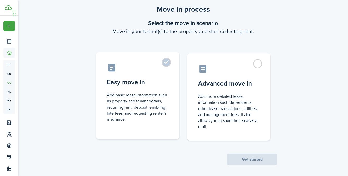
scroll to position [18, 0]
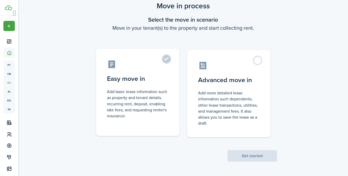
click at [170, 77] on label "Easy move in Add basic lease information such as property and tenant details, r…" at bounding box center [137, 92] width 83 height 87
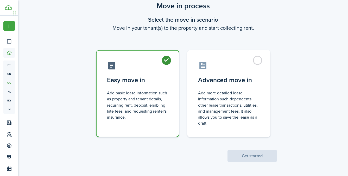
radio input "true"
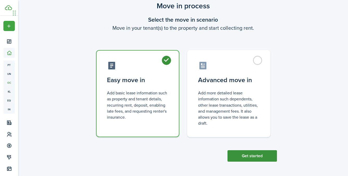
click at [250, 155] on button "Get started" at bounding box center [252, 155] width 49 height 11
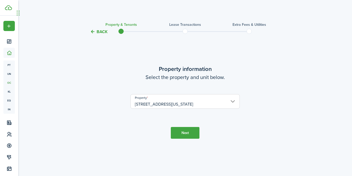
click at [187, 134] on button "Next" at bounding box center [185, 133] width 29 height 12
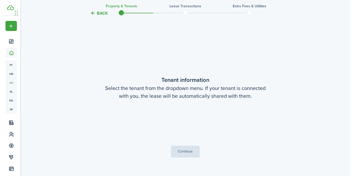
scroll to position [141, 0]
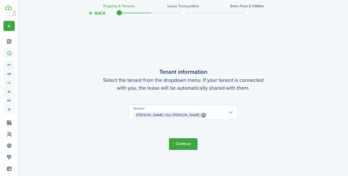
click at [222, 114] on span "[PERSON_NAME] Yolo [PERSON_NAME]" at bounding box center [183, 115] width 109 height 9
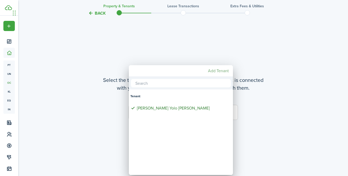
click at [216, 72] on mbsc-button "Add Tenant" at bounding box center [218, 70] width 25 height 9
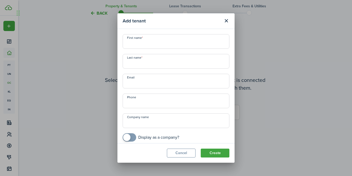
click at [166, 42] on input "First name" at bounding box center [176, 41] width 107 height 15
paste input "Mikayla Reading"
type input "Mikayla Reading"
click at [160, 59] on input "Last name" at bounding box center [176, 61] width 107 height 15
paste input "Mikayla Reading"
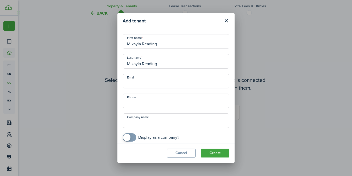
type input "Mikayla Reading"
drag, startPoint x: 142, startPoint y: 44, endPoint x: 204, endPoint y: 45, distance: 62.5
click at [204, 45] on input "Mikayla Reading" at bounding box center [176, 41] width 107 height 15
type input "[PERSON_NAME]"
drag, startPoint x: 142, startPoint y: 65, endPoint x: 120, endPoint y: 65, distance: 22.1
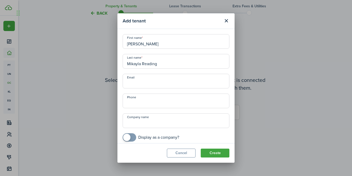
click at [120, 65] on div "Last name [PERSON_NAME]" at bounding box center [176, 61] width 112 height 15
type input "Reading"
click at [143, 77] on input "Email" at bounding box center [176, 81] width 107 height 15
paste input "[PERSON_NAME][EMAIL_ADDRESS][DOMAIN_NAME]"
type input "[PERSON_NAME][EMAIL_ADDRESS][DOMAIN_NAME]"
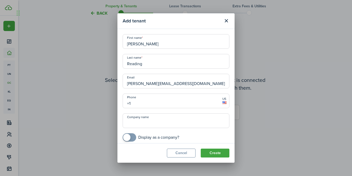
click at [147, 101] on input "+1" at bounding box center [176, 101] width 107 height 15
paste input "[PHONE_NUMBER]"
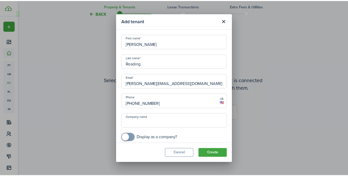
scroll to position [3, 0]
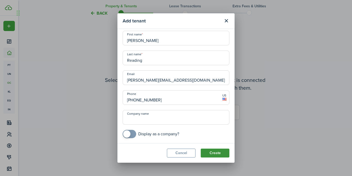
type input "[PHONE_NUMBER]"
click at [212, 153] on button "Create" at bounding box center [215, 152] width 29 height 9
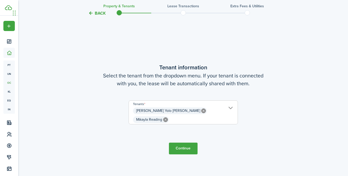
click at [201, 113] on icon at bounding box center [203, 110] width 5 height 5
type input "Mikayla Reading"
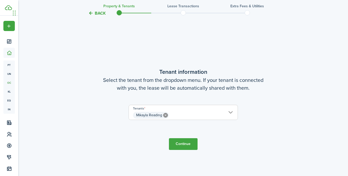
click at [224, 115] on span "Mikayla Reading" at bounding box center [183, 115] width 109 height 9
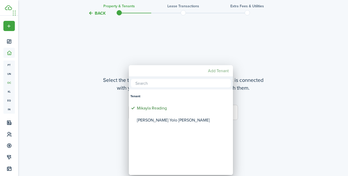
click at [220, 71] on mbsc-button "Add Tenant" at bounding box center [218, 70] width 25 height 9
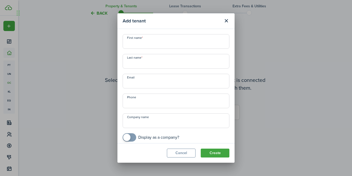
click at [134, 46] on input "First name" at bounding box center [176, 41] width 107 height 15
paste input "[PERSON_NAME]"
type input "[PERSON_NAME]"
click at [139, 62] on input "Last name" at bounding box center [176, 61] width 107 height 15
paste input "[PERSON_NAME]"
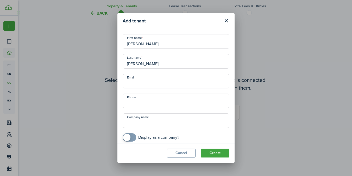
type input "[PERSON_NAME]"
drag, startPoint x: 143, startPoint y: 44, endPoint x: 184, endPoint y: 44, distance: 41.2
click at [184, 44] on input "[PERSON_NAME]" at bounding box center [176, 41] width 107 height 15
type input "[PERSON_NAME]"
drag, startPoint x: 133, startPoint y: 63, endPoint x: 99, endPoint y: 63, distance: 34.1
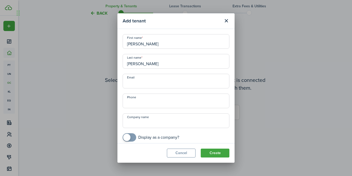
click at [99, 63] on div "Add tenant First name [PERSON_NAME] Last name [PERSON_NAME] Reading Email Phone…" at bounding box center [176, 88] width 352 height 176
type input "Reading"
click at [146, 83] on input "Email" at bounding box center [176, 81] width 107 height 15
paste input "[EMAIL_ADDRESS][DOMAIN_NAME]"
type input "[EMAIL_ADDRESS][DOMAIN_NAME]"
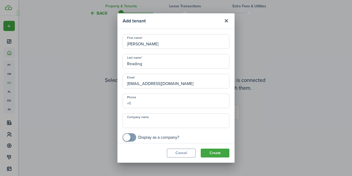
click at [147, 103] on input "+1" at bounding box center [176, 101] width 107 height 15
paste input "60 27417539"
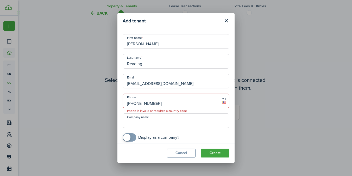
drag, startPoint x: 165, startPoint y: 105, endPoint x: 105, endPoint y: 105, distance: 59.4
click at [105, 105] on div "Add tenant First name [PERSON_NAME] Last name Reading Email [EMAIL_ADDRESS][DOM…" at bounding box center [176, 88] width 352 height 176
paste input "[PHONE_NUMBER]"
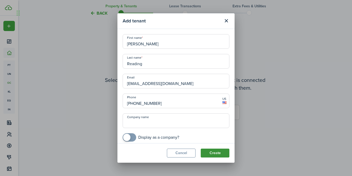
type input "[PHONE_NUMBER]"
click at [210, 152] on button "Create" at bounding box center [215, 152] width 29 height 9
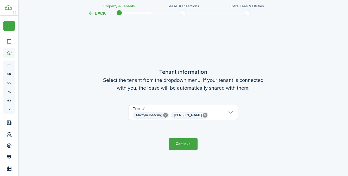
click at [188, 144] on button "Continue" at bounding box center [183, 144] width 29 height 12
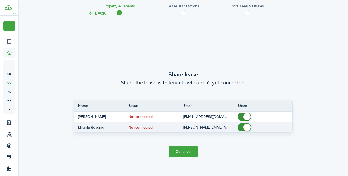
scroll to position [317, 0]
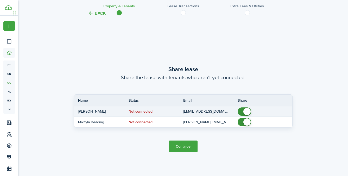
checkbox input "false"
click at [245, 109] on span at bounding box center [247, 111] width 7 height 7
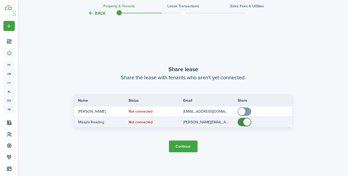
checkbox input "false"
click at [245, 122] on span at bounding box center [247, 121] width 7 height 7
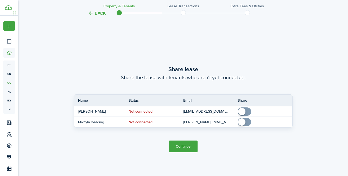
click at [189, 147] on button "Continue" at bounding box center [183, 146] width 29 height 12
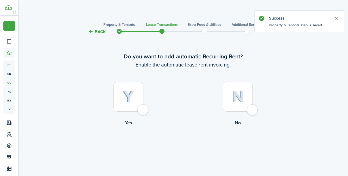
click at [139, 110] on div at bounding box center [129, 97] width 30 height 30
radio input "true"
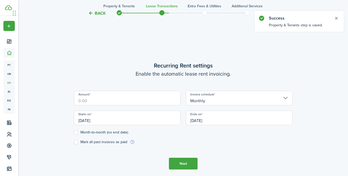
scroll to position [143, 0]
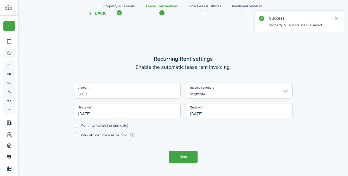
click at [145, 90] on input "Amount" at bounding box center [127, 91] width 107 height 15
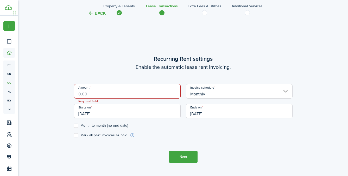
click at [144, 92] on input "Amount" at bounding box center [127, 91] width 107 height 15
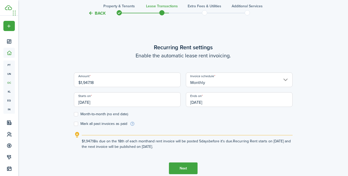
type input "$1,947.18"
click at [271, 61] on lease-wizard-rent-recurring "Recurring Rent settings Enable the automatic lease rent invoicing. Amount $1,94…" at bounding box center [183, 96] width 219 height 106
click at [144, 100] on input "[DATE]" at bounding box center [127, 99] width 107 height 15
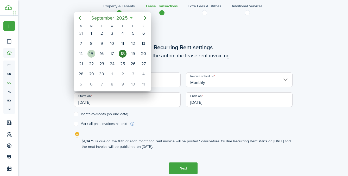
click at [92, 56] on div "15" at bounding box center [92, 54] width 8 height 8
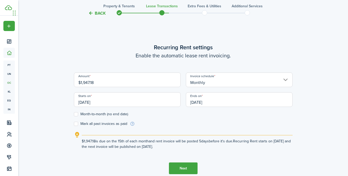
click at [112, 103] on input "[DATE]" at bounding box center [127, 99] width 107 height 15
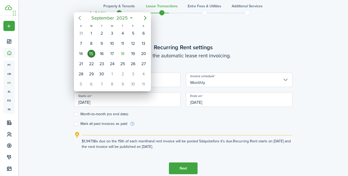
click at [80, 18] on icon "Previous page" at bounding box center [80, 18] width 6 height 6
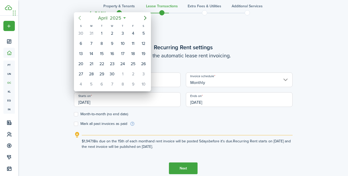
click at [80, 18] on icon "Previous page" at bounding box center [80, 18] width 6 height 6
click at [145, 19] on icon "Next page" at bounding box center [145, 18] width 2 height 4
click at [103, 74] on div "25" at bounding box center [102, 74] width 8 height 8
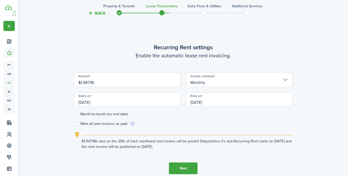
click at [135, 100] on input "[DATE]" at bounding box center [127, 99] width 107 height 15
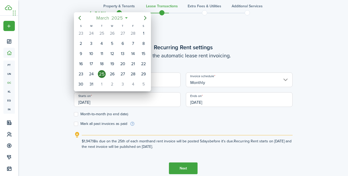
click at [122, 19] on span "2025" at bounding box center [117, 17] width 14 height 9
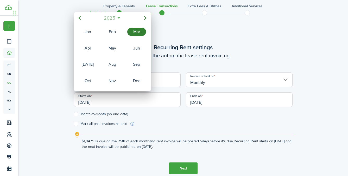
click at [111, 19] on span "2025" at bounding box center [110, 17] width 14 height 9
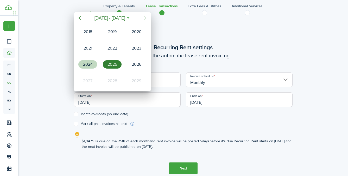
click at [90, 59] on div "2024" at bounding box center [87, 65] width 21 height 16
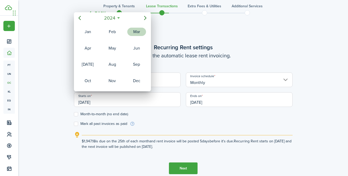
click at [134, 34] on div "Mar" at bounding box center [136, 32] width 19 height 8
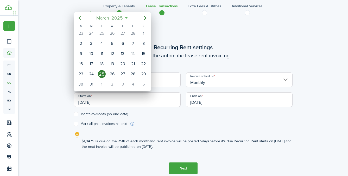
click at [118, 19] on span "2025" at bounding box center [117, 17] width 14 height 9
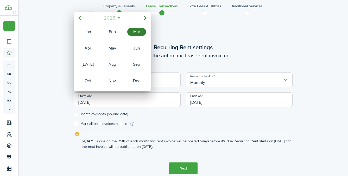
click at [118, 19] on mbsc-button "2025" at bounding box center [110, 17] width 18 height 9
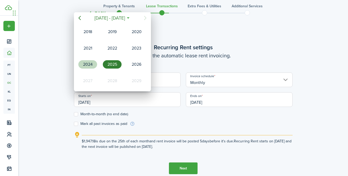
click at [93, 62] on div "2024" at bounding box center [87, 64] width 19 height 8
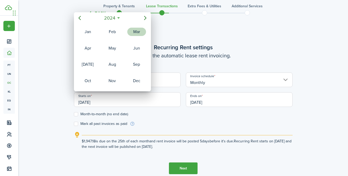
click at [134, 33] on div "Mar" at bounding box center [136, 32] width 19 height 8
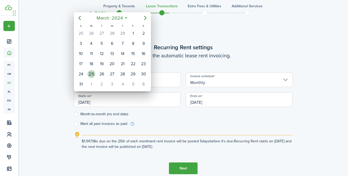
click at [92, 73] on div "25" at bounding box center [92, 74] width 8 height 8
type input "[DATE]"
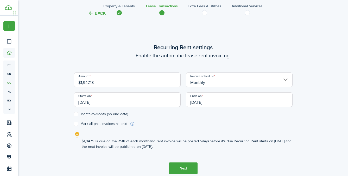
click at [219, 101] on input "[DATE]" at bounding box center [239, 99] width 107 height 15
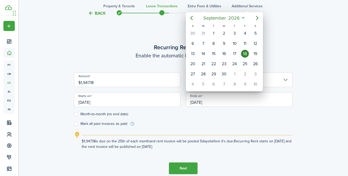
click at [225, 102] on div at bounding box center [174, 87] width 432 height 259
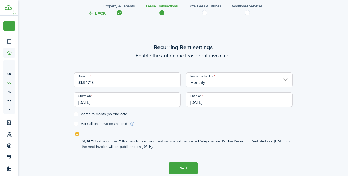
drag, startPoint x: 216, startPoint y: 103, endPoint x: 184, endPoint y: 102, distance: 31.8
click at [184, 102] on div "Ends on [DATE]" at bounding box center [239, 102] width 112 height 20
click at [201, 102] on input "[DATE]" at bounding box center [239, 99] width 107 height 15
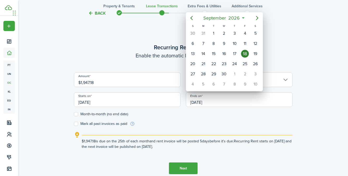
click at [233, 120] on div at bounding box center [174, 87] width 432 height 259
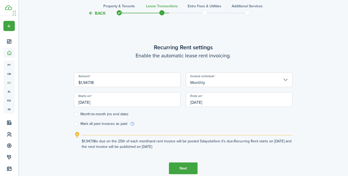
click at [76, 124] on label "Mark all past invoices as paid" at bounding box center [100, 124] width 53 height 4
click at [74, 124] on input "Mark all past invoices as paid" at bounding box center [74, 124] width 0 height 0
checkbox input "true"
drag, startPoint x: 215, startPoint y: 103, endPoint x: 186, endPoint y: 102, distance: 29.2
click at [186, 102] on input "[DATE]" at bounding box center [239, 99] width 107 height 15
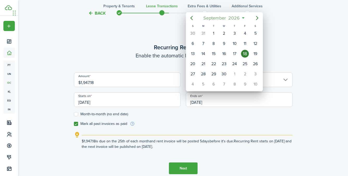
click at [221, 20] on span "September" at bounding box center [214, 17] width 25 height 9
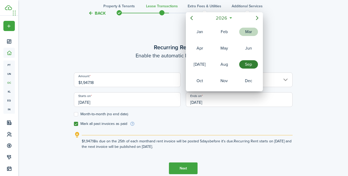
click at [244, 35] on div "Mar" at bounding box center [248, 32] width 19 height 8
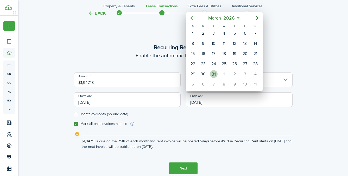
click at [214, 76] on div "31" at bounding box center [214, 74] width 8 height 8
type input "[DATE]"
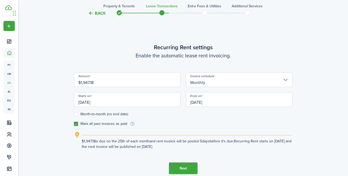
click at [220, 127] on lease-wizard-rent-recurring "Recurring Rent settings Enable the automatic lease rent invoicing. Amount $1,94…" at bounding box center [183, 96] width 219 height 106
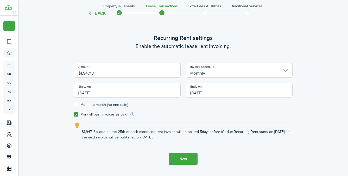
scroll to position [150, 0]
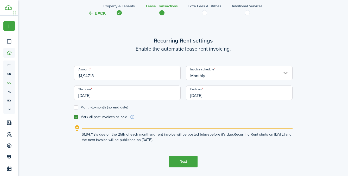
click at [78, 118] on label "Mark all past invoices as paid" at bounding box center [100, 117] width 53 height 4
click at [74, 117] on input "Mark all past invoices as paid" at bounding box center [74, 117] width 0 height 0
click at [78, 118] on label "Mark all past invoices as paid" at bounding box center [100, 117] width 53 height 4
click at [74, 117] on input "Mark all past invoices as paid" at bounding box center [74, 117] width 0 height 0
click at [76, 117] on label "Mark all past invoices as paid" at bounding box center [100, 117] width 53 height 4
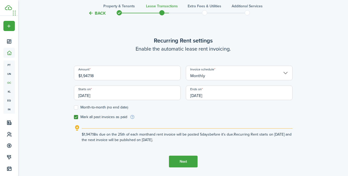
click at [74, 117] on input "Mark all past invoices as paid" at bounding box center [74, 117] width 0 height 0
click at [76, 117] on label "Mark all past invoices as paid" at bounding box center [100, 117] width 53 height 4
click at [74, 117] on input "Mark all past invoices as paid" at bounding box center [74, 117] width 0 height 0
checkbox input "true"
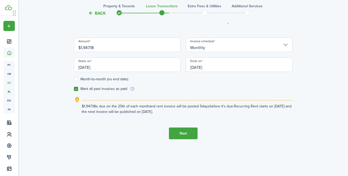
click at [183, 134] on button "Next" at bounding box center [183, 133] width 29 height 12
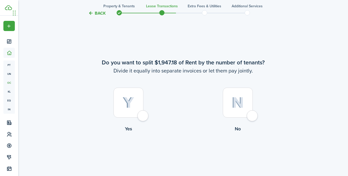
scroll to position [319, 0]
click at [237, 108] on div at bounding box center [238, 102] width 30 height 30
radio input "true"
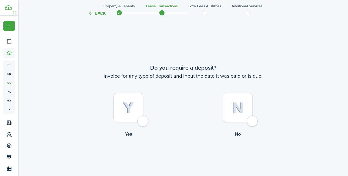
scroll to position [490, 0]
click at [139, 110] on div at bounding box center [129, 107] width 30 height 30
radio input "true"
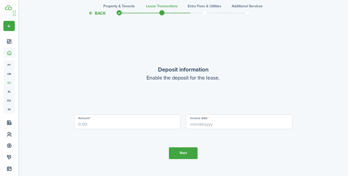
scroll to position [671, 0]
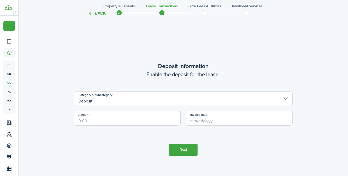
click at [119, 120] on input "Amount" at bounding box center [127, 118] width 107 height 15
click at [109, 103] on input "Deposit" at bounding box center [183, 98] width 219 height 15
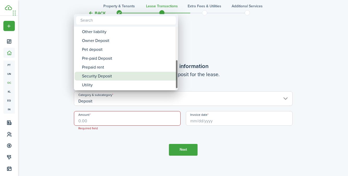
click at [111, 77] on div "Security Deposit" at bounding box center [128, 76] width 92 height 9
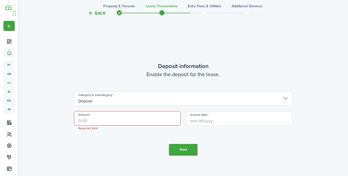
type input "Deposit / Security Deposit"
click at [107, 119] on input "Amount" at bounding box center [127, 118] width 107 height 15
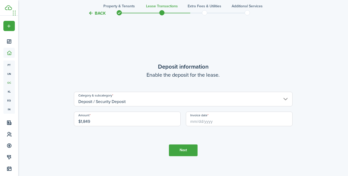
type input "$1,849.00"
click at [233, 122] on input "Invoice date" at bounding box center [239, 118] width 107 height 15
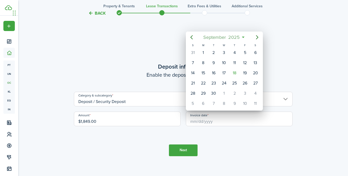
click at [224, 38] on span "September" at bounding box center [214, 37] width 25 height 9
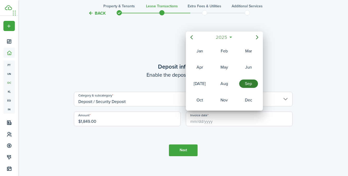
click at [224, 38] on span "2025" at bounding box center [222, 37] width 14 height 9
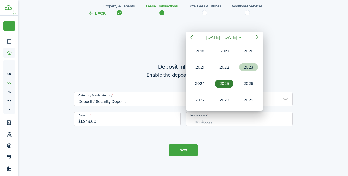
click at [248, 72] on div "2023" at bounding box center [248, 67] width 21 height 16
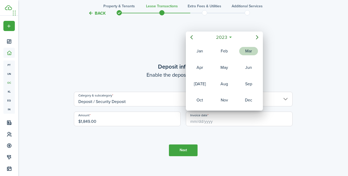
click at [251, 53] on div "Mar" at bounding box center [248, 51] width 19 height 8
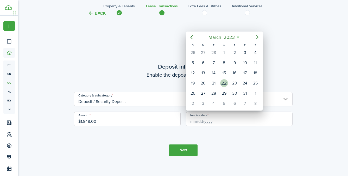
click at [221, 85] on div "22" at bounding box center [224, 83] width 8 height 8
type input "[DATE]"
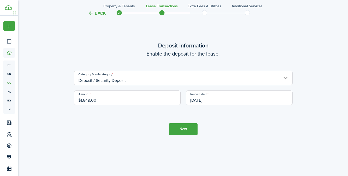
scroll to position [706, 0]
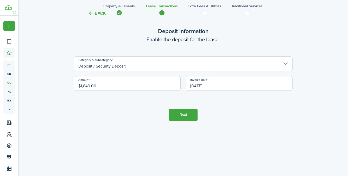
click at [184, 114] on button "Next" at bounding box center [183, 115] width 29 height 12
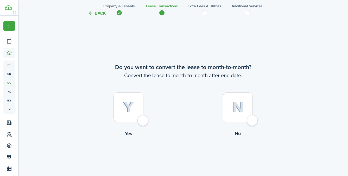
scroll to position [847, 0]
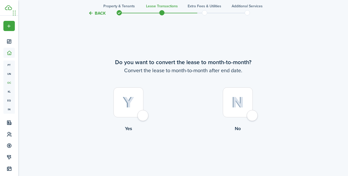
click at [247, 110] on div at bounding box center [238, 102] width 30 height 30
radio input "true"
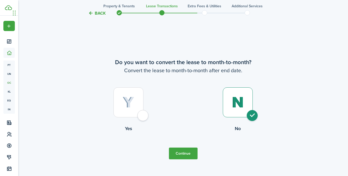
click at [189, 154] on button "Continue" at bounding box center [183, 153] width 29 height 12
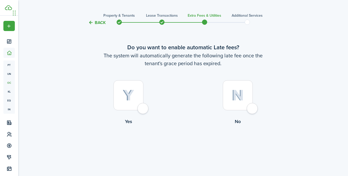
scroll to position [10, 0]
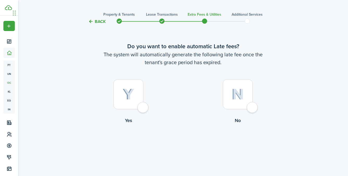
click at [149, 102] on label "Yes" at bounding box center [128, 102] width 109 height 47
radio input "true"
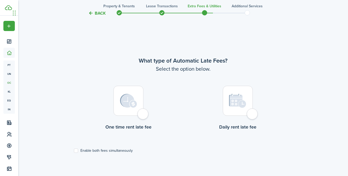
scroll to position [151, 0]
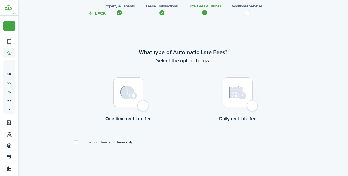
click at [251, 107] on div at bounding box center [238, 92] width 30 height 30
radio input "true"
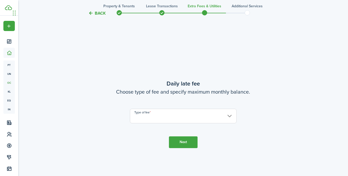
scroll to position [327, 0]
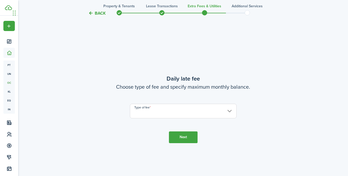
click at [222, 113] on input "Type of fee" at bounding box center [183, 111] width 107 height 15
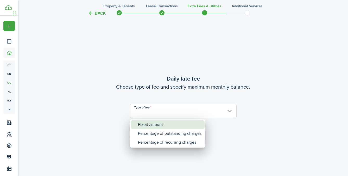
click at [188, 123] on div "Fixed amount" at bounding box center [170, 124] width 64 height 9
type input "Fixed amount"
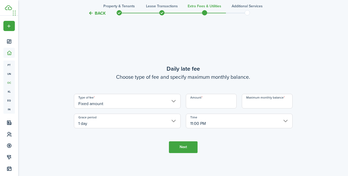
click at [197, 100] on input "Amount" at bounding box center [211, 101] width 51 height 15
type input "$50.00"
click at [253, 104] on input "Maximum monthly balance" at bounding box center [267, 101] width 51 height 15
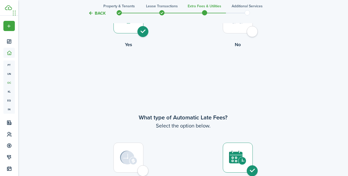
scroll to position [0, 0]
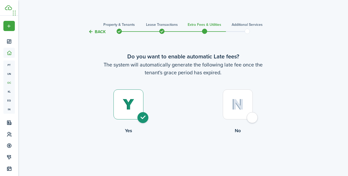
type input "$2,500.00"
click at [93, 32] on button "Back" at bounding box center [96, 31] width 17 height 5
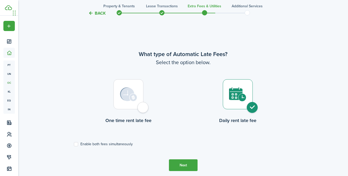
scroll to position [151, 0]
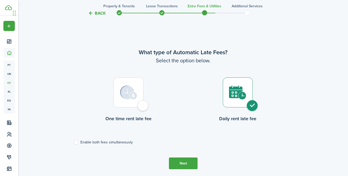
click at [94, 14] on button "Back" at bounding box center [96, 12] width 17 height 5
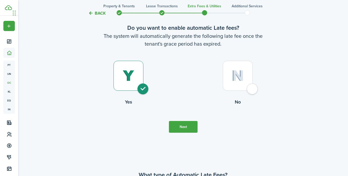
scroll to position [0, 0]
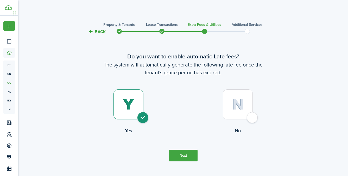
click at [96, 28] on tc-wizard-header "Back Property & Tenants Lease Transactions Extra fees & Utilities Additional Se…" at bounding box center [183, 29] width 227 height 23
click at [96, 30] on button "Back" at bounding box center [96, 31] width 17 height 5
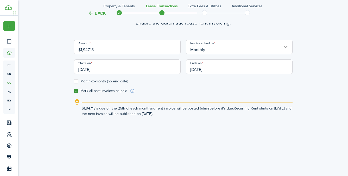
scroll to position [177, 0]
click at [76, 92] on label "Mark all past invoices as paid" at bounding box center [100, 90] width 53 height 4
click at [74, 91] on input "Mark all past invoices as paid" at bounding box center [74, 90] width 0 height 0
checkbox input "false"
click at [114, 65] on input "[DATE]" at bounding box center [127, 66] width 107 height 15
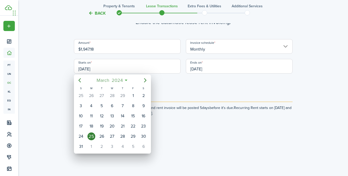
click at [118, 82] on span "2024" at bounding box center [117, 80] width 14 height 9
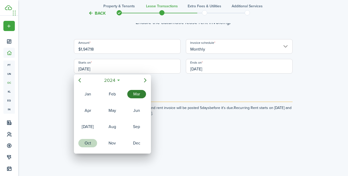
click at [95, 142] on div "Oct" at bounding box center [87, 143] width 19 height 8
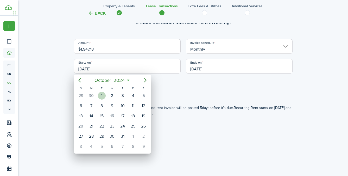
click at [103, 99] on div "1" at bounding box center [102, 96] width 8 height 8
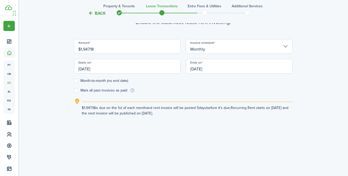
click at [124, 71] on input "[DATE]" at bounding box center [127, 66] width 107 height 15
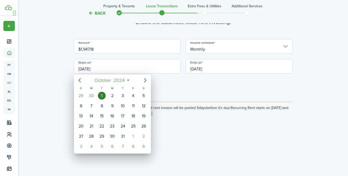
click at [125, 79] on span "2024" at bounding box center [120, 80] width 14 height 9
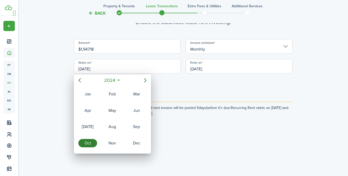
click at [120, 82] on icon at bounding box center [118, 80] width 5 height 5
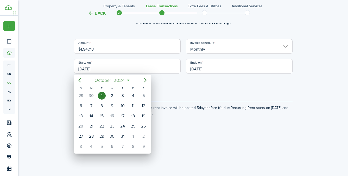
click at [114, 82] on span "2024" at bounding box center [120, 80] width 14 height 9
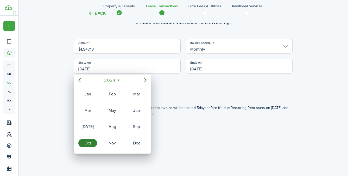
click at [114, 82] on span "2024" at bounding box center [110, 80] width 14 height 9
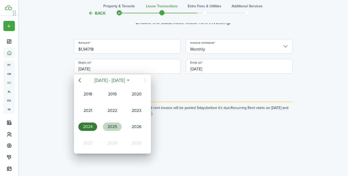
click at [116, 126] on div "2025" at bounding box center [112, 126] width 19 height 8
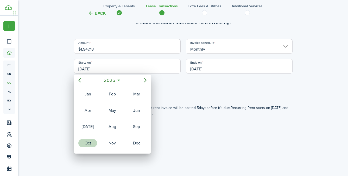
click at [91, 140] on div "Oct" at bounding box center [87, 143] width 19 height 8
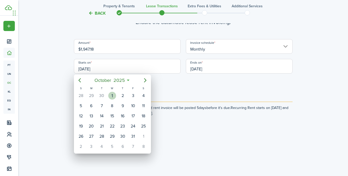
click at [114, 97] on div "1" at bounding box center [112, 96] width 8 height 8
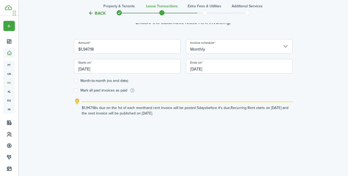
type input "[DATE]"
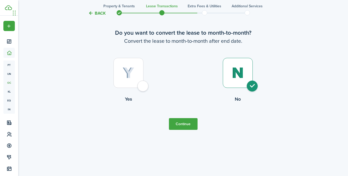
scroll to position [881, 0]
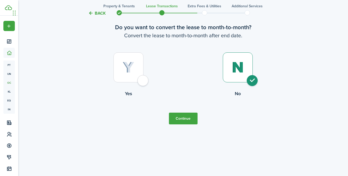
click at [184, 116] on button "Continue" at bounding box center [183, 119] width 29 height 12
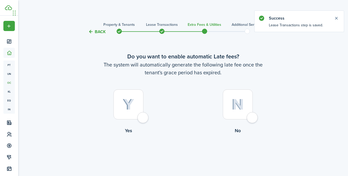
scroll to position [2, 0]
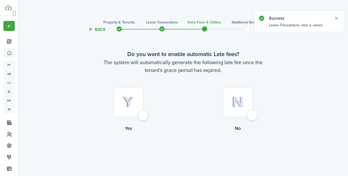
click at [144, 116] on div at bounding box center [129, 102] width 30 height 30
radio input "true"
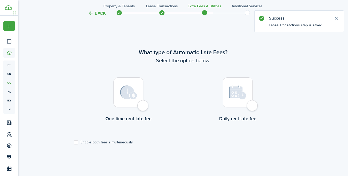
click at [253, 103] on div at bounding box center [238, 92] width 30 height 30
radio input "true"
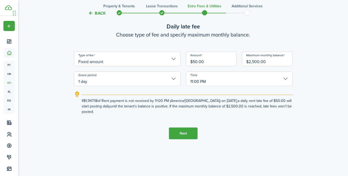
scroll to position [362, 0]
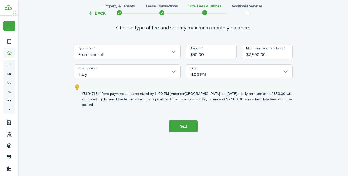
drag, startPoint x: 81, startPoint y: 95, endPoint x: 120, endPoint y: 103, distance: 39.8
click at [120, 103] on explanation "If $1,947.18 of Rent payment is not received by 11:00 PM (America/[GEOGRAPHIC_D…" at bounding box center [183, 95] width 219 height 23
copy explanation-description "If $1,947.18 of Rent payment is not received by 11:00 PM (America/[GEOGRAPHIC_D…"
drag, startPoint x: 272, startPoint y: 53, endPoint x: 232, endPoint y: 51, distance: 39.9
click at [232, 51] on div "Type of fee Fixed amount Amount $50.00 Maximum monthly balance $2,500.00 Grace …" at bounding box center [183, 62] width 224 height 34
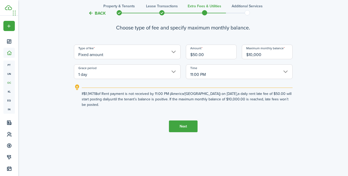
click at [250, 52] on input "$10,000" at bounding box center [267, 52] width 51 height 15
type input "$20,000.00"
click at [186, 124] on button "Next" at bounding box center [183, 126] width 29 height 12
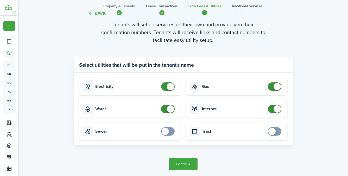
scroll to position [540, 0]
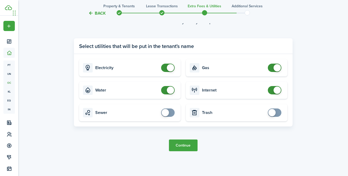
click at [184, 146] on button "Continue" at bounding box center [183, 145] width 29 height 12
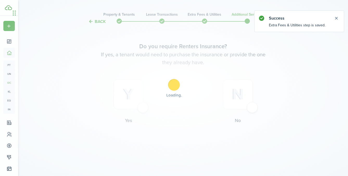
scroll to position [0, 0]
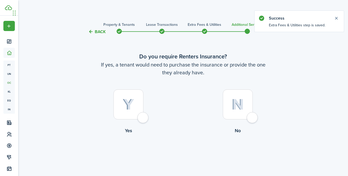
click at [144, 119] on div at bounding box center [129, 104] width 30 height 30
radio input "true"
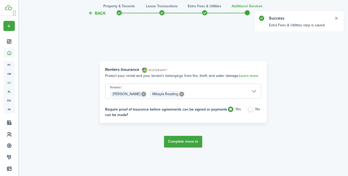
scroll to position [156, 0]
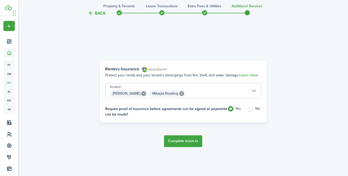
click at [253, 110] on label "No" at bounding box center [255, 110] width 14 height 8
radio input "false"
radio input "true"
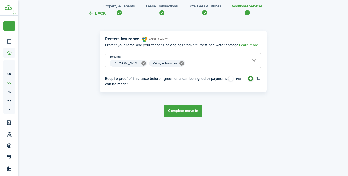
click at [194, 112] on button "Complete move in" at bounding box center [183, 111] width 38 height 12
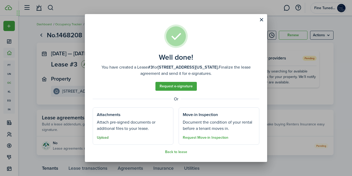
click at [105, 137] on button "Upload" at bounding box center [103, 137] width 12 height 4
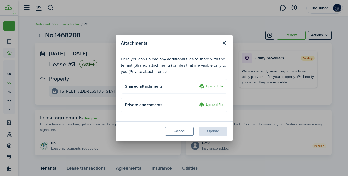
click at [212, 103] on label "Upload file" at bounding box center [211, 105] width 24 height 6
click at [197, 102] on input "Upload file" at bounding box center [197, 102] width 0 height 0
click at [184, 132] on button "Cancel" at bounding box center [179, 131] width 29 height 9
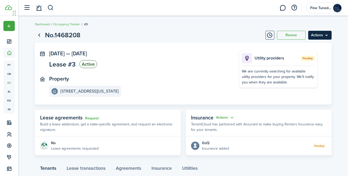
click at [327, 37] on menu-btn "Actions" at bounding box center [319, 35] width 23 height 9
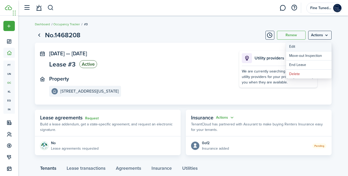
click at [311, 47] on button "Edit" at bounding box center [309, 46] width 46 height 9
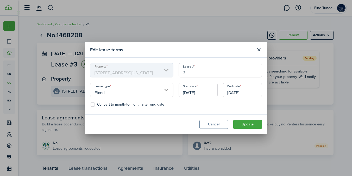
drag, startPoint x: 197, startPoint y: 71, endPoint x: 162, endPoint y: 71, distance: 34.9
click at [162, 71] on div "Property [STREET_ADDRESS][US_STATE] Lease # 3 Lease type Fixed Start date [DATE…" at bounding box center [176, 86] width 177 height 46
click at [203, 75] on input "3" at bounding box center [220, 70] width 83 height 15
click at [202, 73] on input "3" at bounding box center [220, 70] width 83 height 15
drag, startPoint x: 196, startPoint y: 73, endPoint x: 163, endPoint y: 72, distance: 33.1
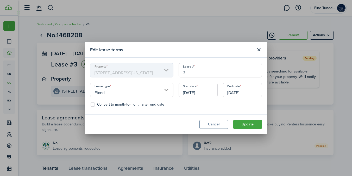
click at [163, 72] on div "Property [STREET_ADDRESS][US_STATE] Lease # 3 Lease type Fixed Start date [DATE…" at bounding box center [176, 86] width 177 height 46
paste input "2024 4 [STREET_ADDRESS]"
click at [193, 72] on input "2024 4 [STREET_ADDRESS]" at bounding box center [220, 70] width 83 height 15
drag, startPoint x: 201, startPoint y: 73, endPoint x: 254, endPoint y: 74, distance: 53.9
click at [254, 74] on input "2023 03 [STREET_ADDRESS]" at bounding box center [220, 70] width 83 height 15
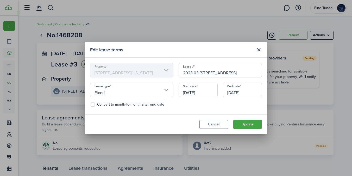
paste input "3930 W. [US_STATE]"
click at [201, 73] on input "2023 03 [STREET_ADDRESS][US_STATE]" at bounding box center [220, 70] width 83 height 15
click at [247, 123] on button "Update" at bounding box center [247, 124] width 29 height 9
drag, startPoint x: 260, startPoint y: 74, endPoint x: 270, endPoint y: 73, distance: 9.9
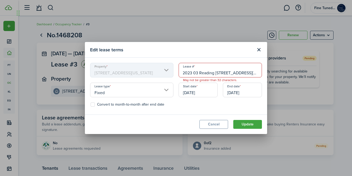
click at [273, 74] on div "Edit lease terms Property [STREET_ADDRESS][US_STATE] Lease # 2023 03 Reading [S…" at bounding box center [176, 88] width 352 height 176
click at [226, 70] on input "2023 03 Reading [STREET_ADDRESS][US_STATE]" at bounding box center [220, 70] width 83 height 15
drag, startPoint x: 248, startPoint y: 73, endPoint x: 300, endPoint y: 82, distance: 52.4
click at [300, 82] on div "Edit lease terms Property [STREET_ADDRESS][US_STATE] Lease # 2023 03 Reading [S…" at bounding box center [176, 88] width 352 height 176
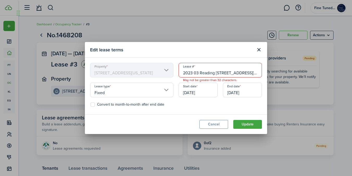
scroll to position [0, 1]
drag, startPoint x: 252, startPoint y: 73, endPoint x: 294, endPoint y: 76, distance: 41.8
click at [294, 76] on div "Edit lease terms Property [STREET_ADDRESS][US_STATE] Lease # 2023 03 Reading [S…" at bounding box center [176, 88] width 352 height 176
click at [195, 72] on input "2023 03 Reading 3930 W. [US_STATE]" at bounding box center [220, 70] width 83 height 15
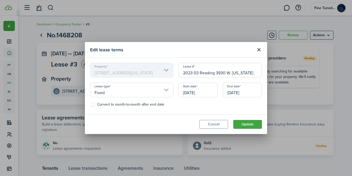
drag, startPoint x: 216, startPoint y: 73, endPoint x: 223, endPoint y: 73, distance: 7.0
click at [223, 73] on input "2023 03 Reading 3930 W. [US_STATE]" at bounding box center [220, 70] width 83 height 15
click at [228, 73] on input "2023 03 Reading 3930 W. [US_STATE]" at bounding box center [220, 70] width 83 height 15
type input "2023 03 Reading 3930 W. [US_STATE]"
click at [247, 124] on button "Update" at bounding box center [247, 124] width 29 height 9
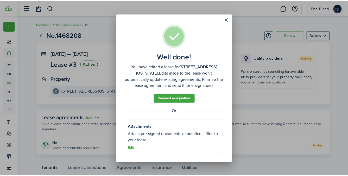
scroll to position [5, 0]
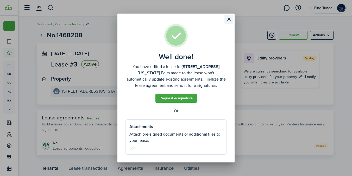
click at [227, 18] on button "Close modal" at bounding box center [229, 19] width 9 height 9
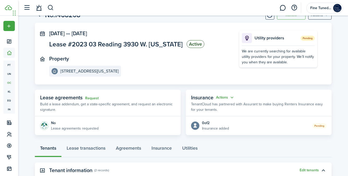
scroll to position [0, 0]
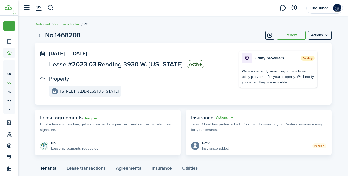
click at [226, 95] on panel-main-wrapper "[DATE] — [DATE] Lease #2023 03 Reading [GEOGRAPHIC_DATA][US_STATE] Active Prope…" at bounding box center [183, 74] width 268 height 46
click at [325, 36] on menu-btn "Actions" at bounding box center [319, 35] width 23 height 9
click at [194, 36] on page-view-header "No.1468208 Renew Actions" at bounding box center [183, 35] width 297 height 10
click at [268, 36] on button "Timeline" at bounding box center [270, 35] width 9 height 9
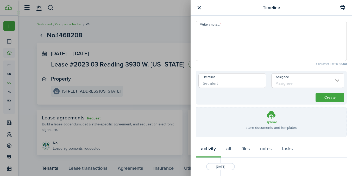
click at [160, 40] on div "Timeline Write a note... Character limit: 0 / 5000 Datetime Assignee Create Upl…" at bounding box center [176, 88] width 352 height 176
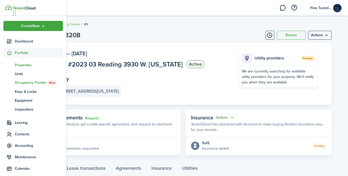
click at [27, 66] on span "Properties" at bounding box center [39, 64] width 48 height 5
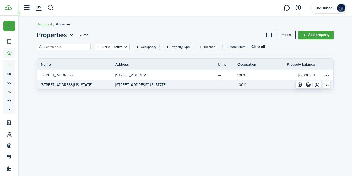
click at [129, 86] on p "[STREET_ADDRESS][US_STATE]" at bounding box center [140, 84] width 51 height 5
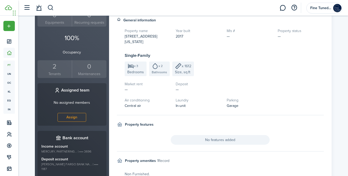
scroll to position [175, 0]
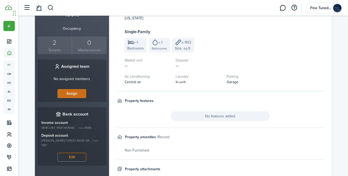
click at [78, 96] on button "Assign" at bounding box center [72, 93] width 29 height 9
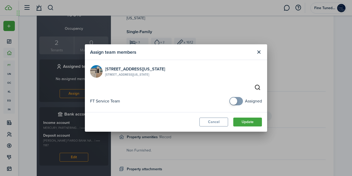
checkbox input "true"
click at [233, 102] on span at bounding box center [233, 100] width 7 height 7
click at [245, 122] on button "Update" at bounding box center [247, 121] width 29 height 9
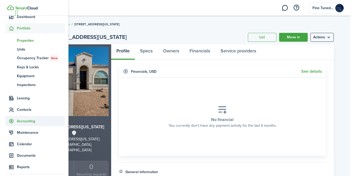
scroll to position [39, 0]
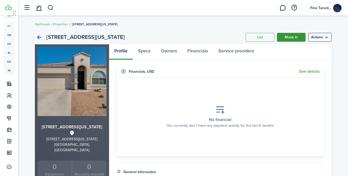
click at [286, 38] on link "Move in" at bounding box center [291, 37] width 29 height 9
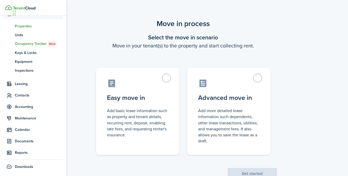
click at [29, 29] on link "pt Properties" at bounding box center [33, 26] width 60 height 9
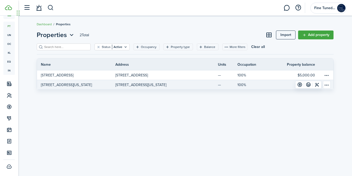
click at [327, 86] on table-menu-btn-icon "Open menu" at bounding box center [327, 85] width 8 height 8
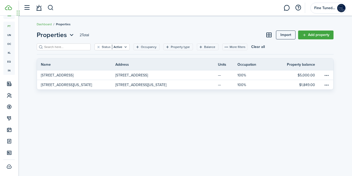
click at [222, 120] on div "Properties 2 Total Import Add property Status Active Occupancy Property type Ba…" at bounding box center [185, 96] width 334 height 136
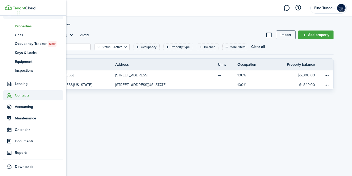
click at [13, 95] on sidebar-link-icon at bounding box center [8, 94] width 11 height 5
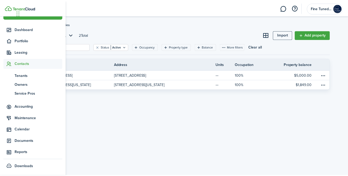
scroll to position [12, 0]
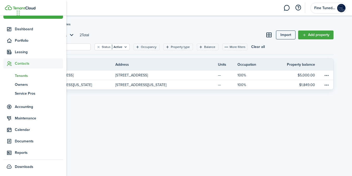
click at [25, 77] on span "Tenants" at bounding box center [39, 75] width 48 height 5
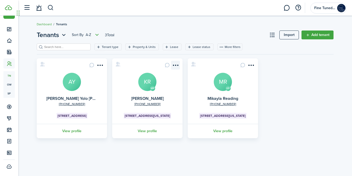
click at [173, 65] on menu-btn-icon "Open menu" at bounding box center [175, 65] width 9 height 9
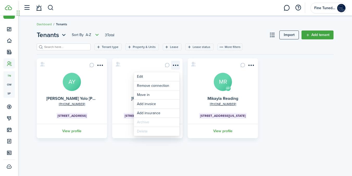
click at [173, 65] on menu-btn-icon "Open menu" at bounding box center [175, 65] width 9 height 9
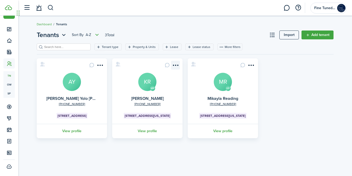
click at [173, 65] on menu-btn-icon "Open menu" at bounding box center [175, 65] width 9 height 9
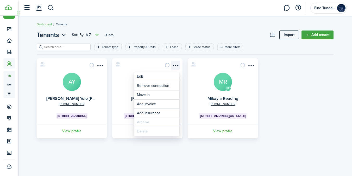
click at [173, 65] on menu-btn-icon "Open menu" at bounding box center [175, 65] width 9 height 9
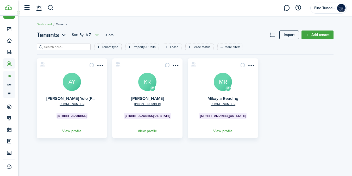
click at [144, 79] on avatar-text "KR" at bounding box center [147, 82] width 18 height 18
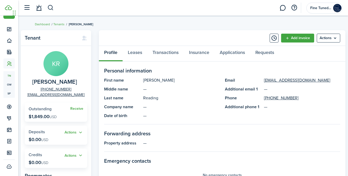
scroll to position [25, 0]
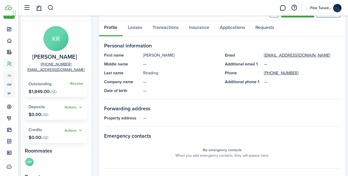
click at [45, 83] on span "Outstanding" at bounding box center [40, 84] width 23 height 6
click at [77, 84] on link "Receive" at bounding box center [76, 84] width 13 height 4
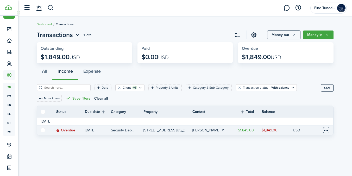
click at [327, 129] on table-menu-btn-icon at bounding box center [326, 130] width 6 height 6
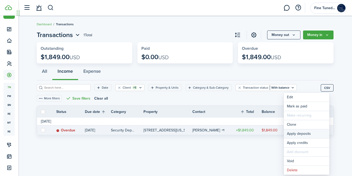
click at [293, 133] on button "Apply deposits" at bounding box center [307, 133] width 46 height 9
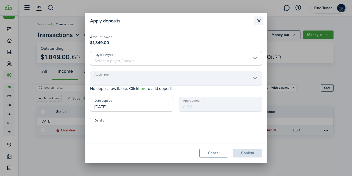
click at [259, 24] on button "Close modal" at bounding box center [258, 20] width 9 height 9
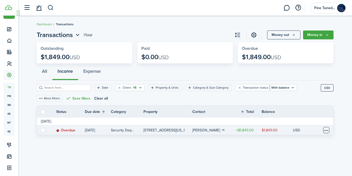
click at [327, 130] on table-menu-btn-icon "Open menu" at bounding box center [326, 130] width 6 height 6
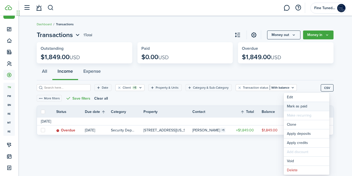
click at [299, 106] on link "Mark as paid" at bounding box center [307, 106] width 46 height 9
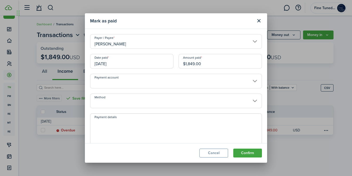
click at [192, 77] on input "Payment account" at bounding box center [176, 81] width 172 height 15
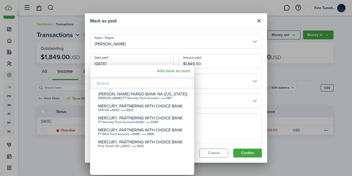
click at [216, 83] on div at bounding box center [176, 87] width 436 height 259
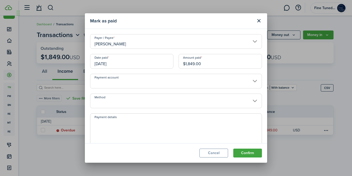
click at [194, 82] on input "Payment account" at bounding box center [176, 81] width 172 height 15
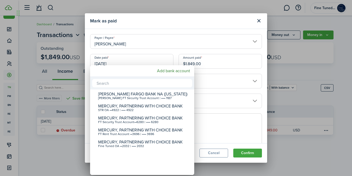
click at [222, 82] on div at bounding box center [176, 87] width 436 height 259
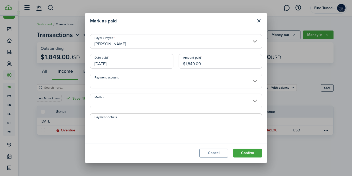
click at [215, 104] on input "Method" at bounding box center [176, 101] width 172 height 15
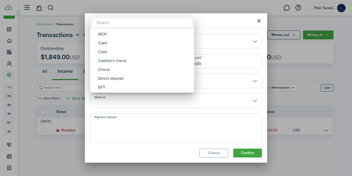
click at [143, 101] on div at bounding box center [176, 87] width 436 height 259
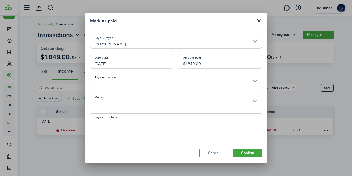
click at [142, 122] on textarea "Payment details" at bounding box center [175, 131] width 171 height 25
type textarea "S"
click at [246, 154] on button "Confirm" at bounding box center [247, 152] width 29 height 9
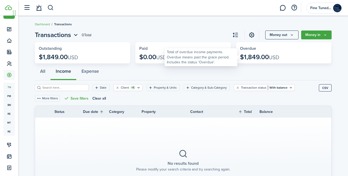
click at [260, 53] on p "$1,849.00 USD" at bounding box center [259, 56] width 39 height 7
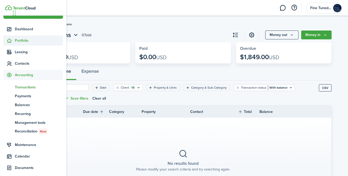
click at [27, 42] on span "Portfolio" at bounding box center [39, 40] width 48 height 5
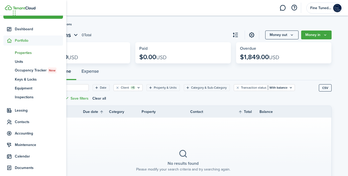
click at [30, 55] on span "Properties" at bounding box center [39, 52] width 48 height 5
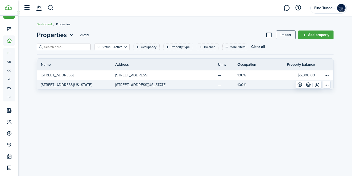
click at [166, 85] on p "[STREET_ADDRESS][US_STATE]" at bounding box center [140, 84] width 51 height 5
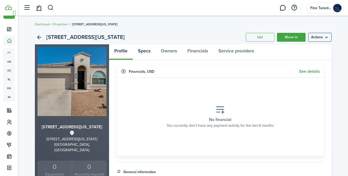
click at [145, 53] on link "Specs" at bounding box center [144, 52] width 23 height 16
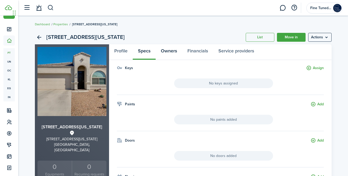
click at [174, 51] on link "Owners" at bounding box center [169, 52] width 27 height 16
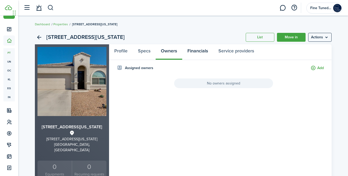
click at [199, 50] on link "Financials" at bounding box center [197, 52] width 31 height 16
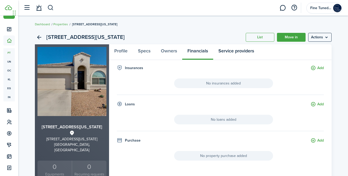
click at [231, 50] on link "Service providers" at bounding box center [236, 52] width 46 height 16
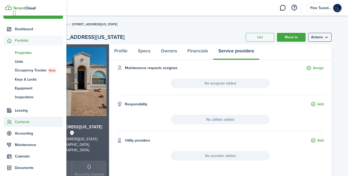
click at [33, 123] on span "Contacts" at bounding box center [39, 121] width 48 height 5
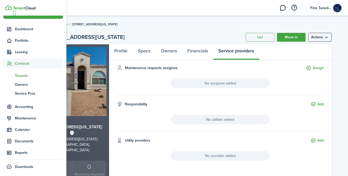
click at [30, 77] on span "Tenants" at bounding box center [39, 75] width 48 height 5
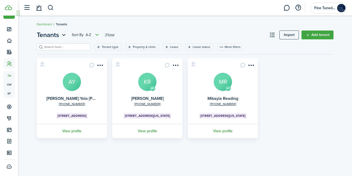
click at [223, 82] on avatar-text "MR" at bounding box center [223, 82] width 18 height 18
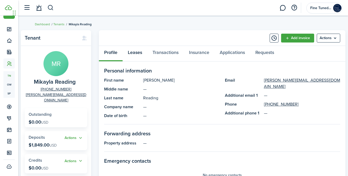
click at [142, 50] on link "Leases" at bounding box center [135, 54] width 25 height 16
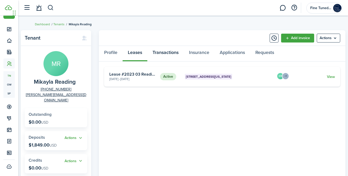
click at [168, 52] on link "Transactions" at bounding box center [165, 54] width 36 height 16
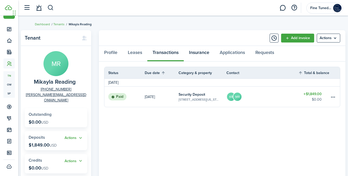
click at [200, 53] on link "Insurance" at bounding box center [199, 54] width 31 height 16
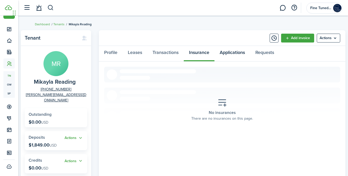
click at [229, 53] on link "Applications" at bounding box center [233, 54] width 36 height 16
click at [263, 54] on link "Requests" at bounding box center [264, 54] width 29 height 16
click at [118, 53] on link "Profile" at bounding box center [111, 54] width 24 height 16
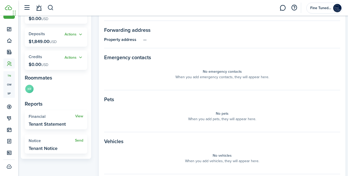
scroll to position [168, 0]
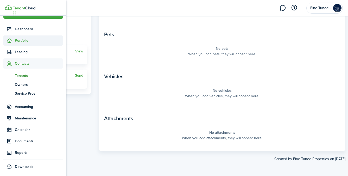
click at [29, 40] on span "Portfolio" at bounding box center [39, 40] width 48 height 5
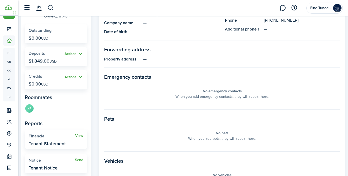
scroll to position [0, 0]
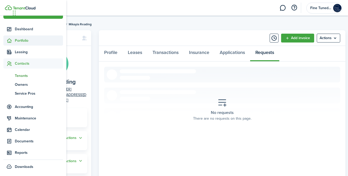
click at [33, 39] on span "Portfolio" at bounding box center [39, 40] width 48 height 5
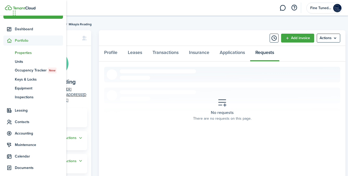
click at [32, 52] on span "Properties" at bounding box center [39, 52] width 48 height 5
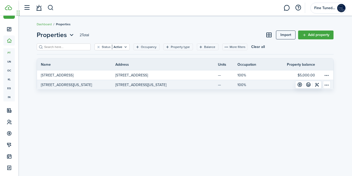
click at [139, 86] on p "[STREET_ADDRESS][US_STATE]" at bounding box center [140, 84] width 51 height 5
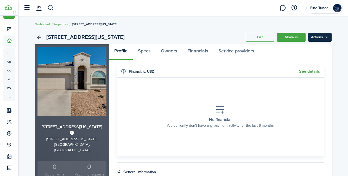
click at [321, 37] on menu-btn "Actions" at bounding box center [319, 37] width 23 height 9
click at [210, 35] on div "[STREET_ADDRESS][US_STATE] List Move in Actions" at bounding box center [183, 37] width 297 height 14
click at [146, 53] on link "Specs" at bounding box center [144, 52] width 23 height 16
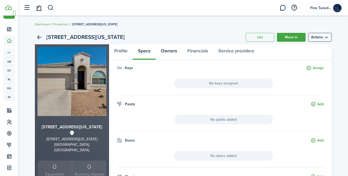
click at [170, 53] on link "Owners" at bounding box center [169, 52] width 27 height 16
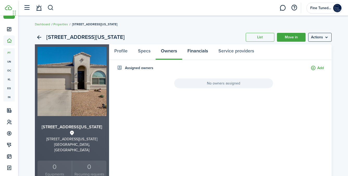
click at [202, 55] on link "Financials" at bounding box center [197, 52] width 31 height 16
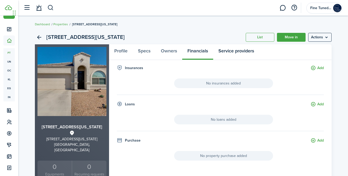
click at [245, 54] on link "Service providers" at bounding box center [236, 52] width 46 height 16
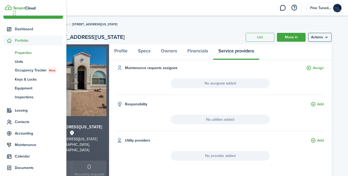
click at [30, 52] on span "Properties" at bounding box center [39, 52] width 48 height 5
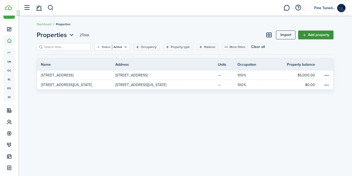
click at [314, 37] on link "Add property" at bounding box center [315, 34] width 35 height 9
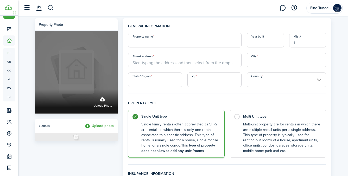
click at [101, 104] on span "Upload photo" at bounding box center [103, 105] width 19 height 5
click at [35, 89] on input "Upload photo" at bounding box center [35, 89] width 0 height 0
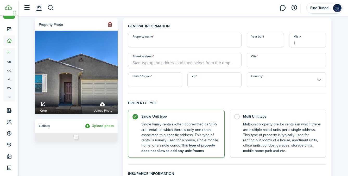
click at [175, 41] on input "Property name" at bounding box center [185, 40] width 114 height 15
paste input "[STREET_ADDRESS]"
type input "[STREET_ADDRESS]"
click at [276, 40] on input "Year built" at bounding box center [265, 40] width 37 height 15
type input "2018"
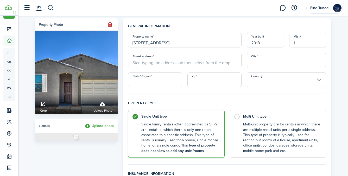
click at [196, 64] on input "Street address" at bounding box center [185, 60] width 114 height 15
paste input "[STREET_ADDRESS]"
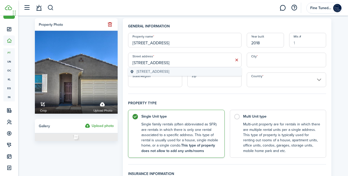
click at [169, 73] on span "[STREET_ADDRESS]" at bounding box center [153, 71] width 33 height 5
type input "[STREET_ADDRESS]"
type input "[GEOGRAPHIC_DATA]"
type input "AZ"
type input "85142"
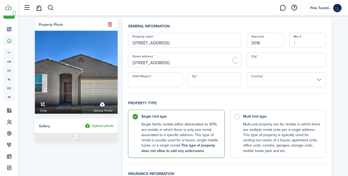
type input "[GEOGRAPHIC_DATA]"
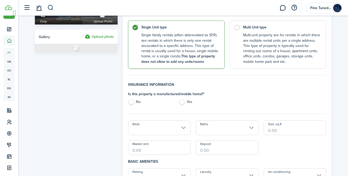
scroll to position [97, 0]
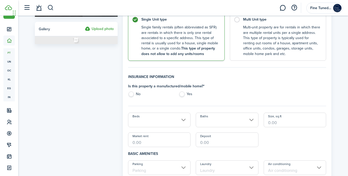
click at [183, 94] on label "Yes" at bounding box center [202, 95] width 46 height 8
radio input "true"
click at [128, 94] on label "No" at bounding box center [151, 95] width 46 height 8
radio input "true"
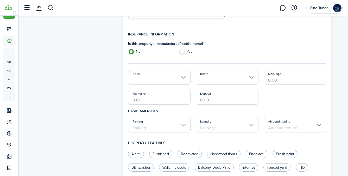
scroll to position [143, 0]
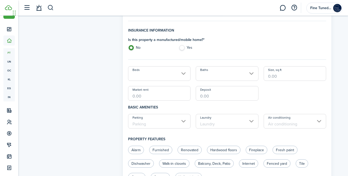
click at [179, 81] on input "Beds" at bounding box center [159, 73] width 63 height 15
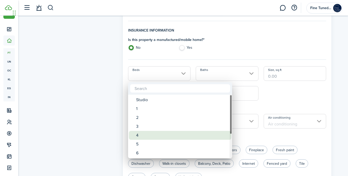
click at [149, 136] on div "4" at bounding box center [182, 135] width 92 height 9
type input "4"
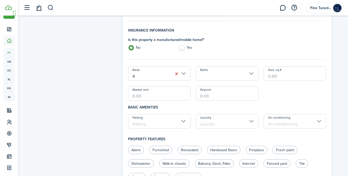
click at [240, 67] on input "Baths" at bounding box center [227, 73] width 63 height 15
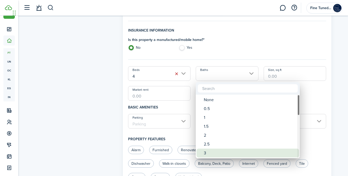
click at [216, 152] on div "3" at bounding box center [250, 152] width 92 height 9
type input "3"
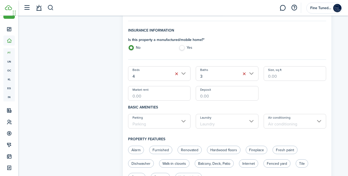
click at [286, 78] on input "Size, sq.ft" at bounding box center [295, 73] width 63 height 15
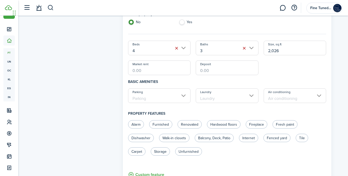
scroll to position [172, 0]
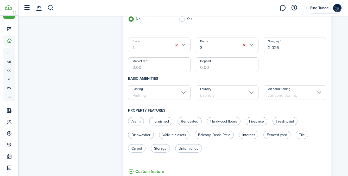
type input "2,026"
click at [196, 81] on h4 "Basic amenities" at bounding box center [227, 78] width 198 height 13
click at [182, 92] on input "Parking" at bounding box center [159, 92] width 63 height 15
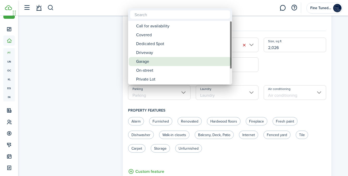
click at [165, 62] on div "Garage" at bounding box center [182, 61] width 92 height 9
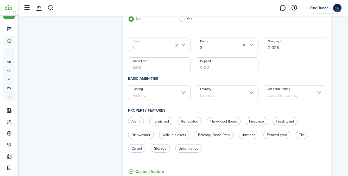
type input "Garage"
click at [228, 95] on input "Laundry" at bounding box center [227, 92] width 63 height 15
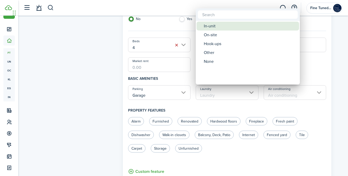
click at [220, 23] on div "In-unit" at bounding box center [250, 26] width 92 height 9
type input "In-unit"
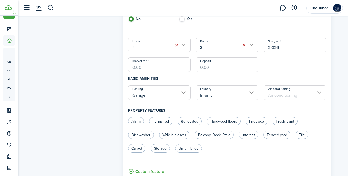
click at [285, 92] on input "Air conditioning" at bounding box center [295, 92] width 63 height 15
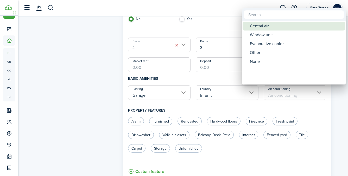
click at [272, 24] on div "Central air" at bounding box center [296, 26] width 92 height 9
type input "Central air"
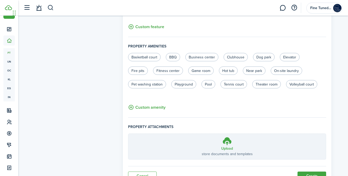
scroll to position [340, 0]
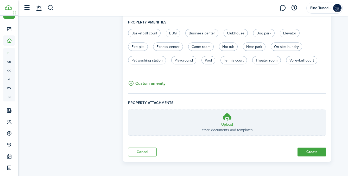
click at [156, 84] on button "Custom amenity" at bounding box center [147, 83] width 38 height 7
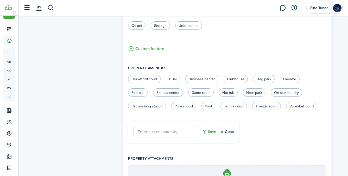
scroll to position [294, 0]
type input "Non Furnished"
click at [214, 132] on button "Save" at bounding box center [209, 131] width 14 height 11
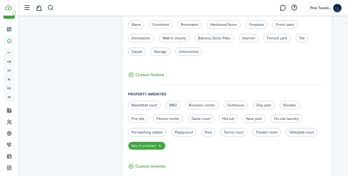
scroll to position [351, 0]
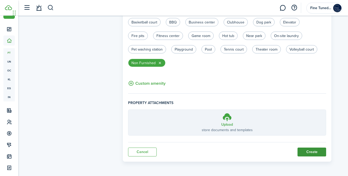
click at [310, 154] on button "Create" at bounding box center [312, 151] width 29 height 9
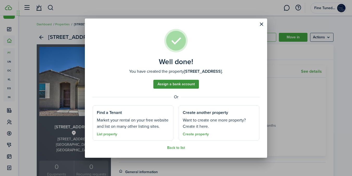
click at [187, 87] on link "Assign a bank account" at bounding box center [176, 84] width 46 height 9
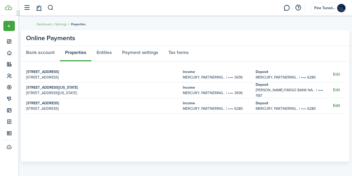
click at [335, 105] on button "Edit" at bounding box center [336, 105] width 7 height 5
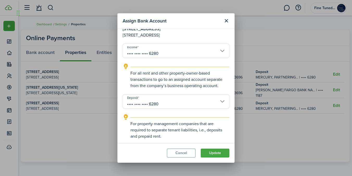
scroll to position [10, 0]
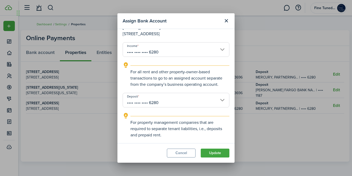
click at [193, 101] on input "•••• •••• •••• 6280" at bounding box center [176, 100] width 107 height 15
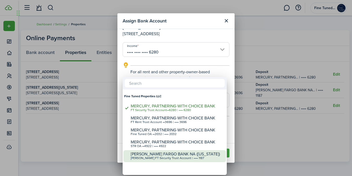
click at [172, 156] on div "[PERSON_NAME] FT Security Trust Account | •••• 1187" at bounding box center [177, 158] width 92 height 4
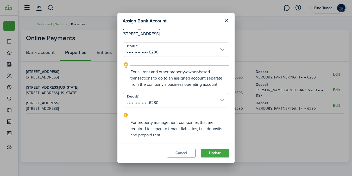
type input "•••• •••• •••• 1187"
click at [217, 153] on button "Update" at bounding box center [215, 152] width 29 height 9
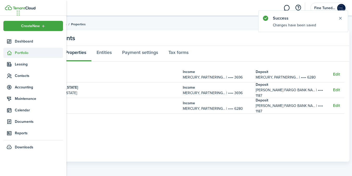
click at [31, 54] on span "Portfolio" at bounding box center [39, 52] width 48 height 5
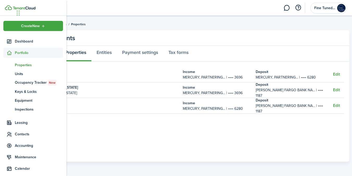
click at [31, 64] on span "Properties" at bounding box center [39, 64] width 48 height 5
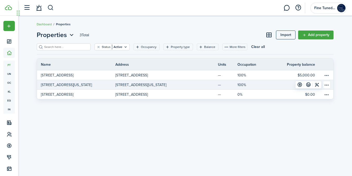
click at [325, 85] on table-menu-btn-icon "Open menu" at bounding box center [327, 85] width 8 height 8
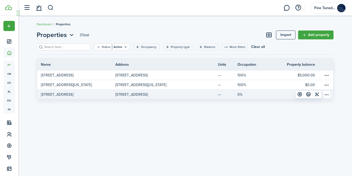
click at [147, 95] on p "[STREET_ADDRESS]" at bounding box center [131, 94] width 33 height 5
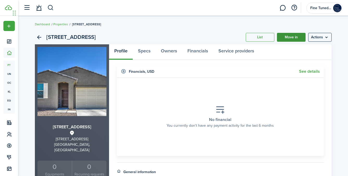
click at [297, 38] on link "Move in" at bounding box center [291, 37] width 29 height 9
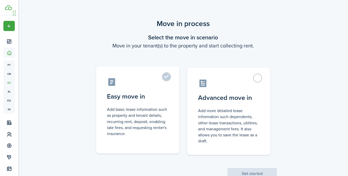
click at [157, 89] on label "Easy move in Add basic lease information such as property and tenant details, r…" at bounding box center [137, 109] width 83 height 87
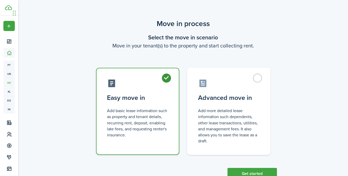
radio input "true"
click at [258, 171] on button "Get started" at bounding box center [252, 173] width 49 height 11
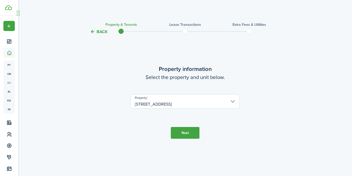
click at [186, 131] on button "Next" at bounding box center [185, 133] width 29 height 12
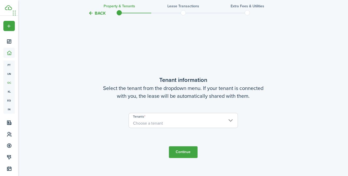
scroll to position [141, 0]
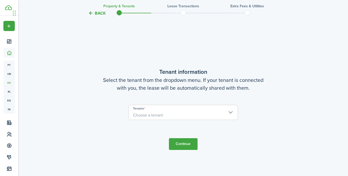
click at [205, 111] on span "Choose a tenant" at bounding box center [183, 115] width 109 height 9
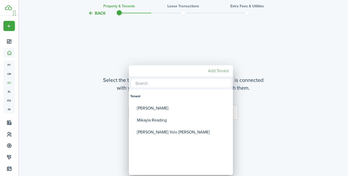
click at [213, 73] on mbsc-button "Add Tenant" at bounding box center [218, 70] width 25 height 9
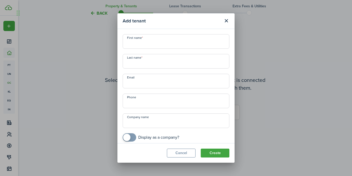
click at [149, 43] on input "First name" at bounding box center [176, 41] width 107 height 15
paste input "[PERSON_NAME]"
type input "[PERSON_NAME]"
click at [153, 55] on input "Last name" at bounding box center [176, 61] width 107 height 15
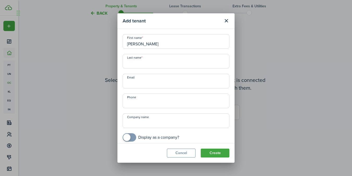
paste input "[PERSON_NAME]"
drag, startPoint x: 154, startPoint y: 63, endPoint x: 137, endPoint y: 64, distance: 17.2
click at [137, 64] on input "[PERSON_NAME]" at bounding box center [176, 61] width 107 height 15
type input "[PERSON_NAME]"
drag, startPoint x: 153, startPoint y: 43, endPoint x: 139, endPoint y: 43, distance: 14.6
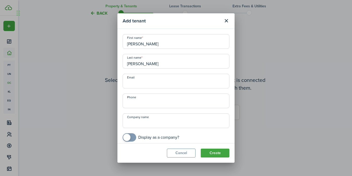
click at [139, 43] on input "[PERSON_NAME]" at bounding box center [176, 41] width 107 height 15
drag, startPoint x: 141, startPoint y: 44, endPoint x: 184, endPoint y: 44, distance: 42.7
click at [184, 44] on input "[PERSON_NAME]" at bounding box center [176, 41] width 107 height 15
type input "[PERSON_NAME]"
click at [144, 101] on input "+1" at bounding box center [176, 101] width 107 height 15
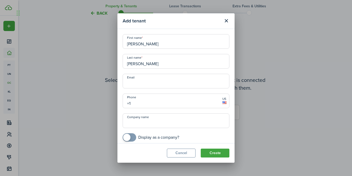
paste input "[PHONE_NUMBER]"
type input "[PHONE_NUMBER]"
click at [146, 81] on input "Email" at bounding box center [176, 81] width 107 height 15
paste input "[PERSON_NAME][EMAIL_ADDRESS][DOMAIN_NAME]"
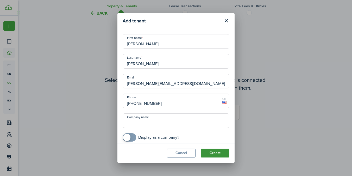
type input "[PERSON_NAME][EMAIL_ADDRESS][DOMAIN_NAME]"
click at [219, 155] on button "Create" at bounding box center [215, 152] width 29 height 9
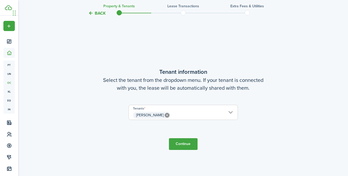
click at [199, 115] on span "[PERSON_NAME]" at bounding box center [183, 115] width 109 height 9
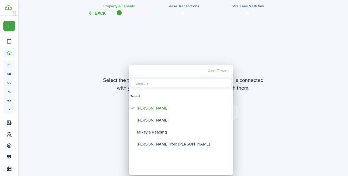
click at [219, 72] on mbsc-button "Add Tenant" at bounding box center [218, 70] width 25 height 9
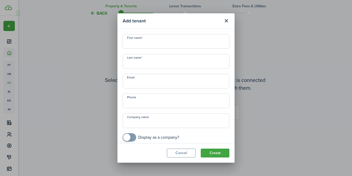
click at [150, 42] on input "First name" at bounding box center [176, 41] width 107 height 15
paste input "[PERSON_NAME]"
type input "[PERSON_NAME]"
click at [147, 62] on input "Last name" at bounding box center [176, 61] width 107 height 15
paste input "[PERSON_NAME]"
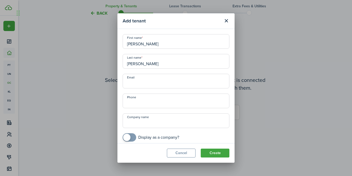
type input "[PERSON_NAME]"
drag, startPoint x: 158, startPoint y: 45, endPoint x: 150, endPoint y: 45, distance: 8.3
click at [150, 45] on input "[PERSON_NAME]" at bounding box center [176, 41] width 107 height 15
drag, startPoint x: 150, startPoint y: 45, endPoint x: 173, endPoint y: 45, distance: 23.2
click at [172, 45] on input "ChristopherGaub" at bounding box center [176, 41] width 107 height 15
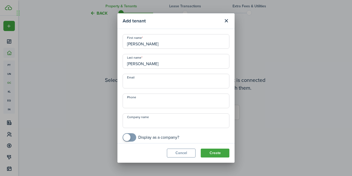
type input "[PERSON_NAME]"
drag, startPoint x: 159, startPoint y: 65, endPoint x: 98, endPoint y: 64, distance: 61.5
click at [98, 64] on div "Add tenant First name [PERSON_NAME] Last name [PERSON_NAME] Email Phone Company…" at bounding box center [176, 88] width 352 height 176
type input "[PERSON_NAME]"
click at [147, 102] on input "+1" at bounding box center [176, 101] width 107 height 15
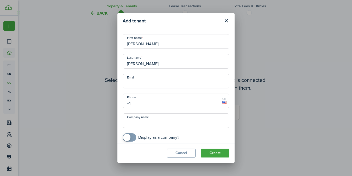
paste input "[PHONE_NUMBER]"
type input "[PHONE_NUMBER]"
click at [147, 81] on input "Email" at bounding box center [176, 81] width 107 height 15
paste input "[PERSON_NAME][EMAIL_ADDRESS][PERSON_NAME][DOMAIN_NAME]"
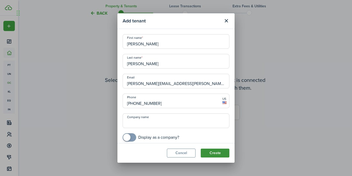
type input "[PERSON_NAME][EMAIL_ADDRESS][PERSON_NAME][DOMAIN_NAME]"
click at [212, 154] on button "Create" at bounding box center [215, 152] width 29 height 9
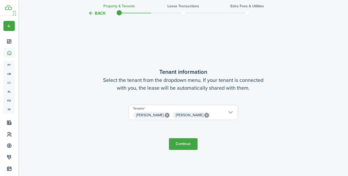
click at [192, 144] on button "Continue" at bounding box center [183, 144] width 29 height 12
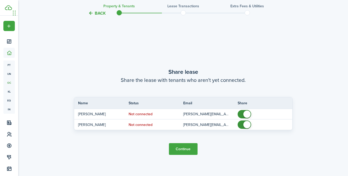
scroll to position [317, 0]
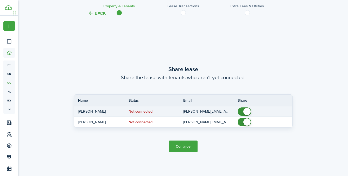
checkbox input "false"
click at [247, 111] on span at bounding box center [247, 111] width 7 height 7
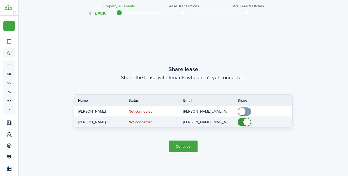
checkbox input "false"
click at [247, 124] on span at bounding box center [247, 121] width 7 height 7
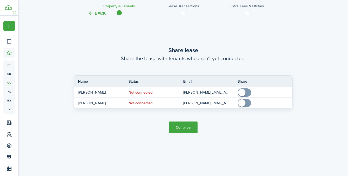
scroll to position [336, 0]
click at [187, 128] on button "Continue" at bounding box center [183, 127] width 29 height 12
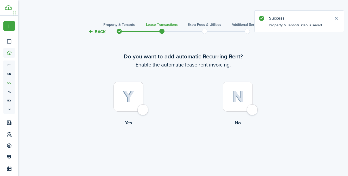
click at [139, 110] on div at bounding box center [129, 97] width 30 height 30
radio input "true"
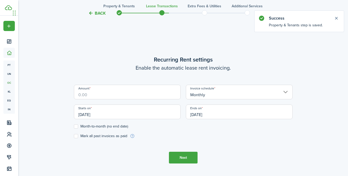
scroll to position [143, 0]
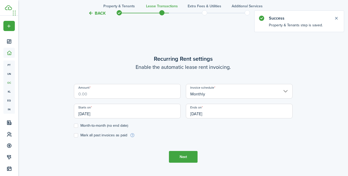
click at [142, 94] on input "Amount" at bounding box center [127, 91] width 107 height 15
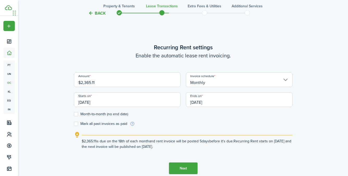
click at [136, 101] on input "[DATE]" at bounding box center [127, 99] width 107 height 15
type input "$2,365.11"
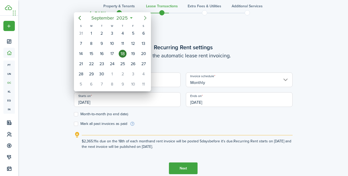
click at [143, 18] on icon "Next page" at bounding box center [145, 18] width 6 height 6
click at [113, 31] on div "1" at bounding box center [112, 33] width 8 height 8
type input "[DATE]"
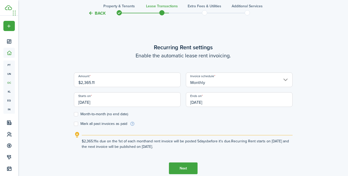
click at [215, 102] on input "[DATE]" at bounding box center [239, 99] width 107 height 15
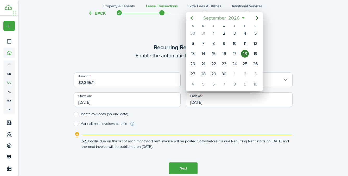
click at [226, 16] on span "September" at bounding box center [214, 17] width 25 height 9
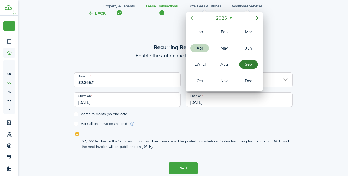
click at [195, 55] on div "Apr" at bounding box center [199, 48] width 21 height 16
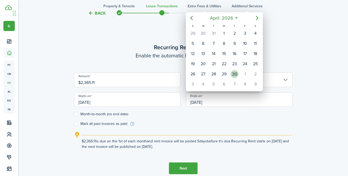
click at [235, 72] on div "30" at bounding box center [235, 74] width 8 height 8
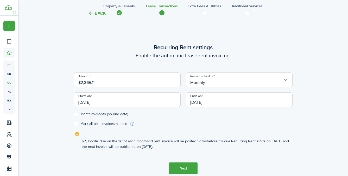
type input "[DATE]"
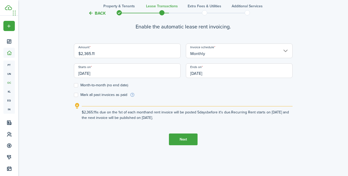
scroll to position [178, 0]
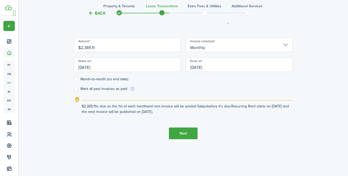
click at [179, 135] on button "Next" at bounding box center [183, 133] width 29 height 12
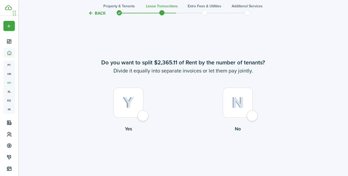
scroll to position [319, 0]
click at [251, 117] on div at bounding box center [238, 102] width 30 height 30
radio input "true"
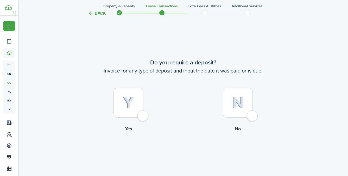
scroll to position [495, 0]
click at [249, 117] on div at bounding box center [238, 102] width 30 height 30
radio input "true"
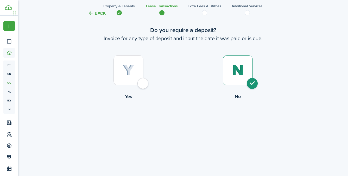
scroll to position [517, 0]
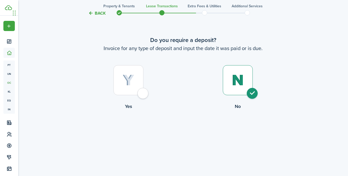
click at [144, 95] on div at bounding box center [129, 80] width 30 height 30
radio input "true"
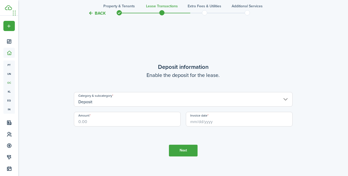
scroll to position [671, 0]
click at [177, 102] on input "Deposit" at bounding box center [183, 98] width 219 height 15
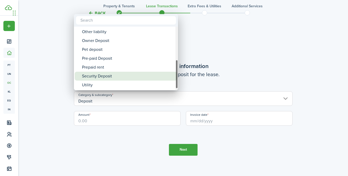
click at [117, 74] on div "Security Deposit" at bounding box center [128, 76] width 92 height 9
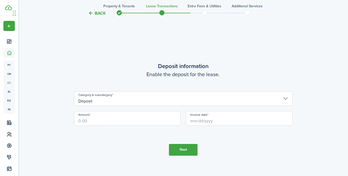
type input "Deposit / Security Deposit"
click at [144, 120] on input "Amount" at bounding box center [127, 118] width 107 height 15
type input "$2,195.00"
click at [215, 122] on input "Invoice date" at bounding box center [239, 118] width 107 height 15
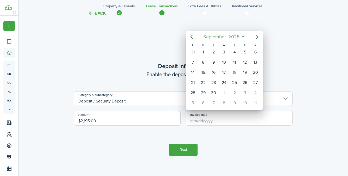
click at [209, 38] on span "September" at bounding box center [214, 36] width 25 height 9
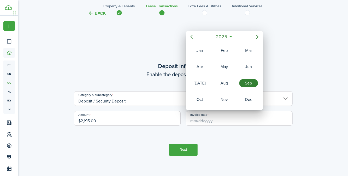
click at [194, 40] on mbsc-button "Previous page" at bounding box center [192, 37] width 10 height 10
click at [203, 64] on div "Apr" at bounding box center [199, 67] width 19 height 8
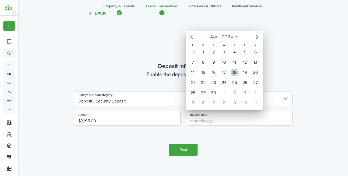
click at [237, 73] on div "18" at bounding box center [235, 73] width 8 height 8
type input "[DATE]"
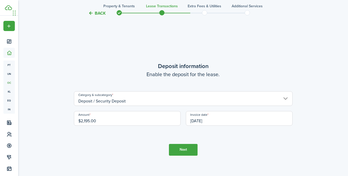
scroll to position [697, 0]
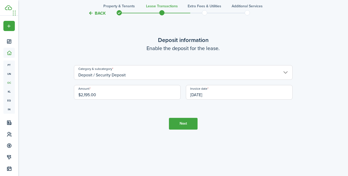
click at [150, 120] on tc-wizard-step "Deposit information Enable the deposit for the lease. Category & subcategory De…" at bounding box center [183, 83] width 219 height 176
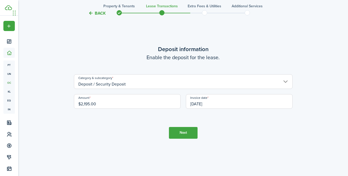
scroll to position [706, 0]
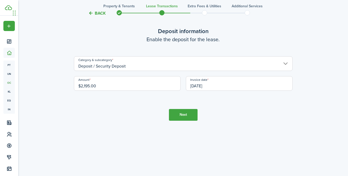
click at [179, 114] on button "Next" at bounding box center [183, 115] width 29 height 12
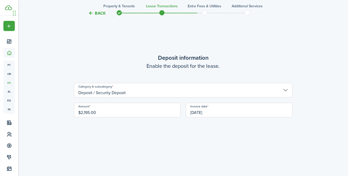
scroll to position [696, 0]
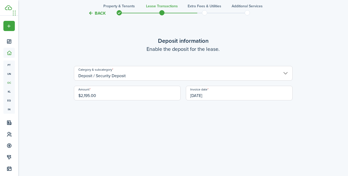
click at [263, 78] on input "Deposit / Security Deposit" at bounding box center [183, 73] width 219 height 15
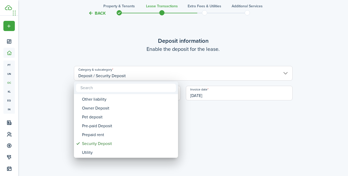
click at [212, 118] on div at bounding box center [174, 87] width 432 height 259
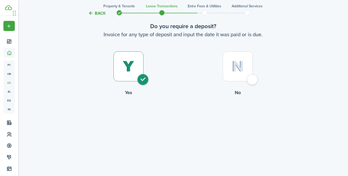
scroll to position [527, 0]
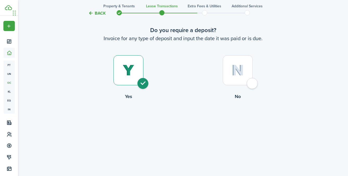
click at [251, 82] on div at bounding box center [238, 70] width 30 height 30
radio input "false"
radio input "true"
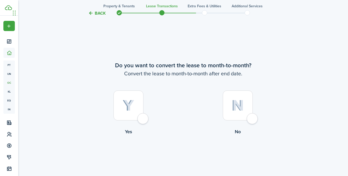
scroll to position [671, 0]
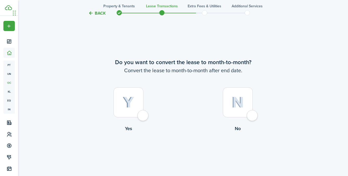
click at [258, 118] on label "No" at bounding box center [237, 110] width 109 height 47
radio input "true"
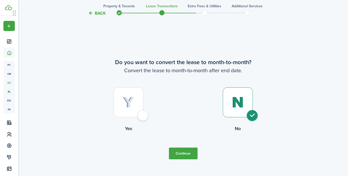
click at [188, 157] on button "Continue" at bounding box center [183, 153] width 29 height 12
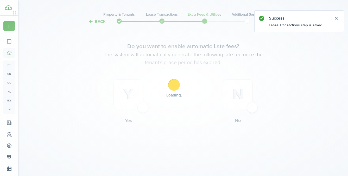
scroll to position [0, 0]
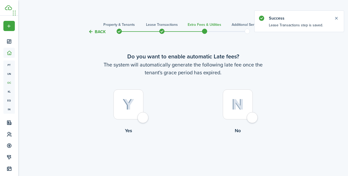
click at [142, 115] on div at bounding box center [129, 104] width 30 height 30
radio input "true"
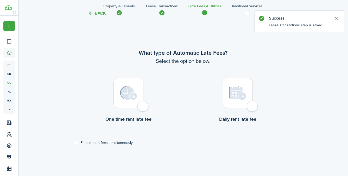
scroll to position [151, 0]
click at [249, 105] on div at bounding box center [238, 92] width 30 height 30
radio input "true"
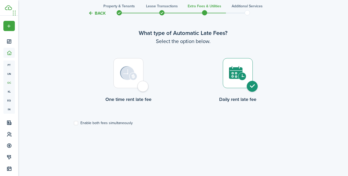
scroll to position [163, 0]
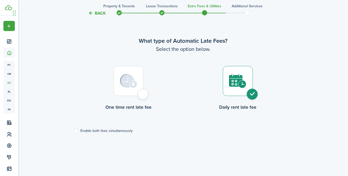
click at [77, 132] on label "Enable both fees simultaneously" at bounding box center [103, 131] width 59 height 4
click at [74, 131] on input "Enable both fees simultaneously" at bounding box center [74, 131] width 0 height 0
checkbox input "true"
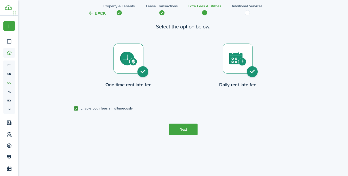
scroll to position [186, 0]
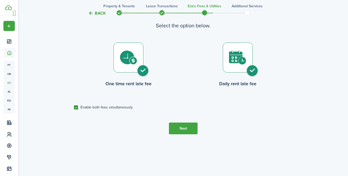
click at [182, 126] on button "Next" at bounding box center [183, 128] width 29 height 12
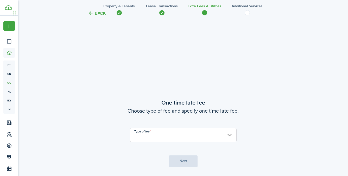
scroll to position [327, 0]
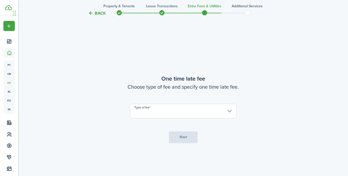
click at [181, 114] on input "Type of fee" at bounding box center [183, 111] width 107 height 15
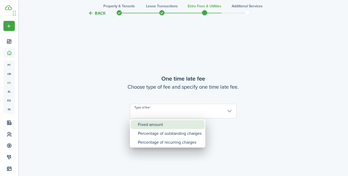
click at [175, 123] on div "Fixed amount" at bounding box center [170, 124] width 64 height 9
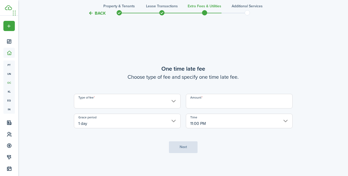
type input "Fixed amount"
click at [214, 102] on input "Amount" at bounding box center [239, 101] width 107 height 15
click at [235, 120] on input "11:00 PM" at bounding box center [239, 121] width 107 height 15
type input "$30.00"
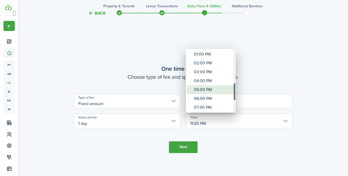
click at [209, 87] on div "05:00 PM" at bounding box center [213, 89] width 38 height 9
type input "05:00 PM"
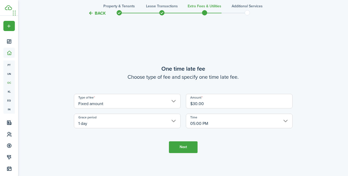
click at [153, 119] on input "1 day" at bounding box center [127, 121] width 107 height 15
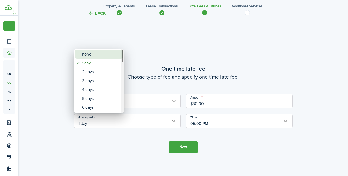
click at [110, 57] on div "none" at bounding box center [101, 54] width 38 height 9
type input "none"
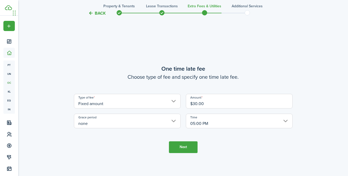
click at [181, 145] on button "Next" at bounding box center [183, 147] width 29 height 12
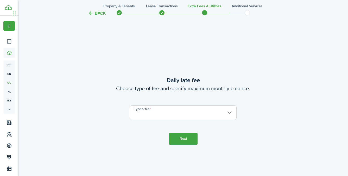
scroll to position [503, 0]
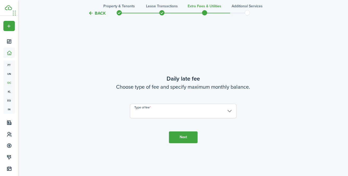
click at [185, 113] on input "Type of fee" at bounding box center [183, 111] width 107 height 15
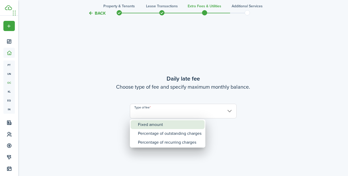
click at [171, 125] on div "Fixed amount" at bounding box center [170, 124] width 64 height 9
type input "Fixed amount"
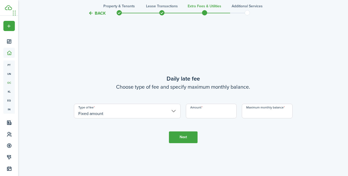
click at [219, 111] on input "Amount" at bounding box center [211, 111] width 51 height 15
type input "$10.00"
click at [275, 112] on input "Maximum monthly balance" at bounding box center [267, 111] width 51 height 15
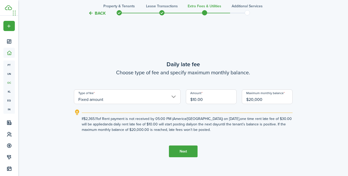
type input "$20,000.00"
click at [183, 150] on button "Next" at bounding box center [183, 151] width 29 height 12
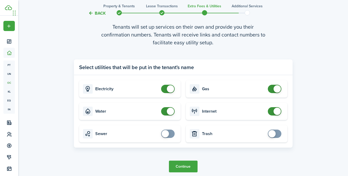
scroll to position [716, 0]
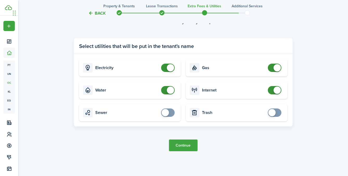
click at [185, 143] on button "Continue" at bounding box center [183, 145] width 29 height 12
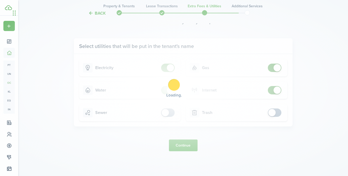
scroll to position [0, 0]
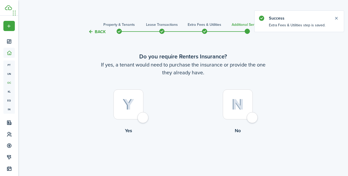
click at [134, 120] on label "Yes" at bounding box center [128, 112] width 109 height 47
radio input "true"
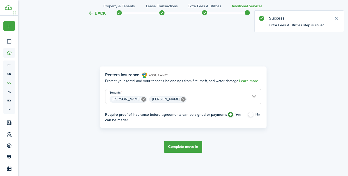
scroll to position [151, 0]
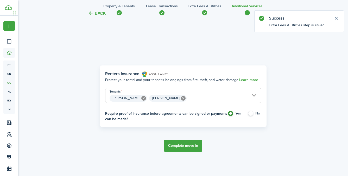
click at [251, 115] on label "No" at bounding box center [255, 115] width 14 height 8
radio input "false"
radio input "true"
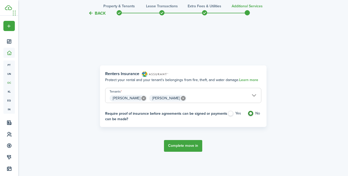
click at [188, 145] on button "Complete move in" at bounding box center [183, 146] width 38 height 12
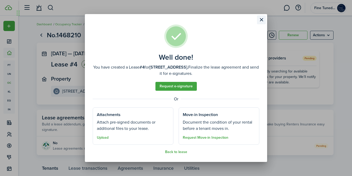
click at [263, 21] on button "Close modal" at bounding box center [261, 19] width 9 height 9
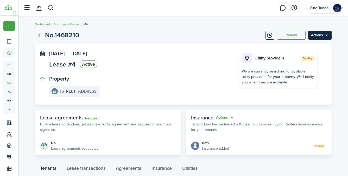
click at [323, 38] on menu-btn "Actions" at bounding box center [319, 35] width 23 height 9
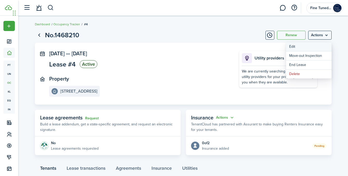
click at [307, 49] on button "Edit" at bounding box center [309, 46] width 46 height 9
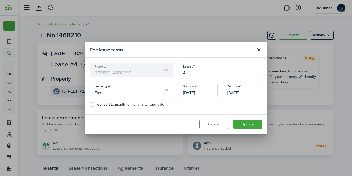
drag, startPoint x: 202, startPoint y: 72, endPoint x: 157, endPoint y: 72, distance: 45.1
click at [157, 72] on div "Property [STREET_ADDRESS] Lease # 4 Lease type Fixed Start date [DATE] End date…" at bounding box center [176, 86] width 177 height 46
paste input "2024 04 [PERSON_NAME], [PERSON_NAME], [PERSON_NAME]"
drag, startPoint x: 219, startPoint y: 72, endPoint x: 246, endPoint y: 72, distance: 26.8
click at [246, 72] on input "2024 04 [PERSON_NAME], [PERSON_NAME], [PERSON_NAME]" at bounding box center [220, 70] width 83 height 15
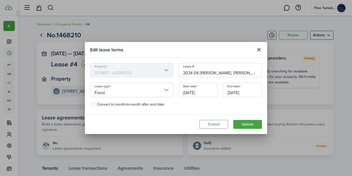
click at [258, 73] on input "2024 04 [PERSON_NAME], [PERSON_NAME], [PERSON_NAME]" at bounding box center [220, 70] width 83 height 15
drag, startPoint x: 256, startPoint y: 73, endPoint x: 216, endPoint y: 73, distance: 39.6
click at [216, 73] on input "2024 04 [PERSON_NAME], [PERSON_NAME], [PERSON_NAME]" at bounding box center [220, 70] width 83 height 15
click at [217, 73] on input "2024 04 [PERSON_NAME]" at bounding box center [220, 70] width 83 height 15
type input "2024 04 [PERSON_NAME] 4059 Coneflower"
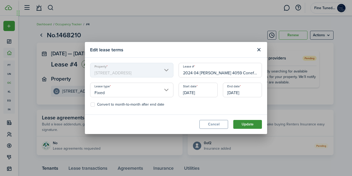
click at [245, 126] on button "Update" at bounding box center [247, 124] width 29 height 9
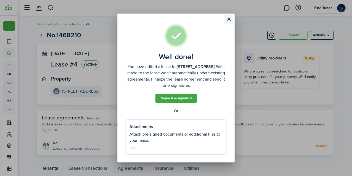
click at [227, 19] on button "Close modal" at bounding box center [229, 19] width 9 height 9
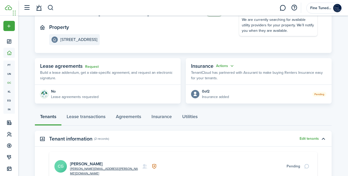
scroll to position [62, 0]
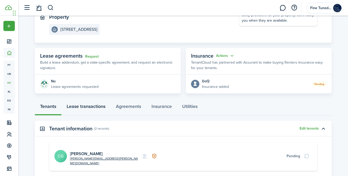
click at [98, 107] on link "Lease transactions" at bounding box center [85, 108] width 49 height 16
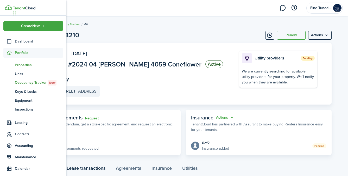
click at [26, 67] on span "Properties" at bounding box center [39, 64] width 48 height 5
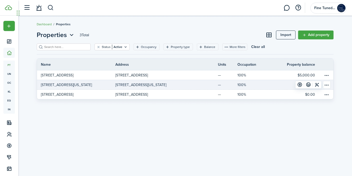
click at [91, 85] on p "[STREET_ADDRESS][US_STATE]" at bounding box center [66, 84] width 51 height 5
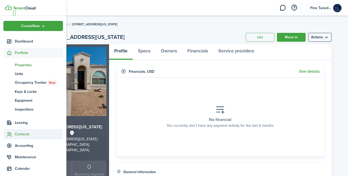
click at [25, 132] on span "Contacts" at bounding box center [39, 133] width 48 height 5
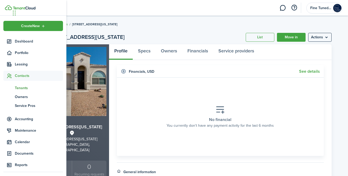
click at [31, 87] on span "Tenants" at bounding box center [39, 87] width 48 height 5
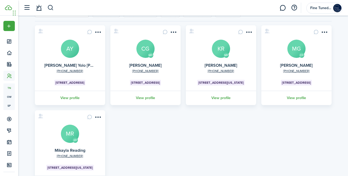
scroll to position [33, 0]
click at [300, 47] on avatar-text "MG" at bounding box center [297, 49] width 18 height 18
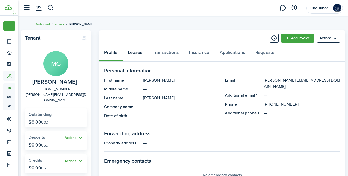
click at [133, 51] on link "Leases" at bounding box center [135, 54] width 25 height 16
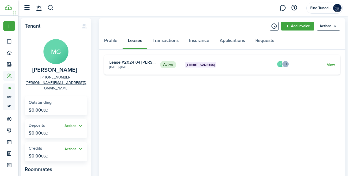
scroll to position [12, 0]
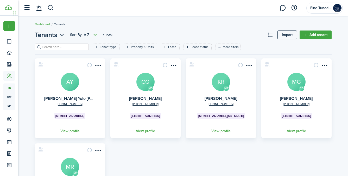
click at [223, 83] on avatar-text "KR" at bounding box center [221, 82] width 18 height 18
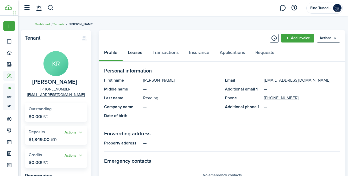
click at [140, 53] on link "Leases" at bounding box center [135, 54] width 25 height 16
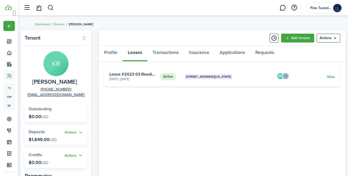
scroll to position [3, 0]
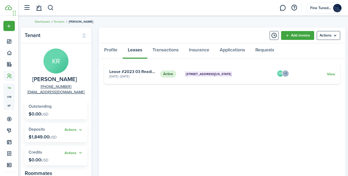
click at [329, 77] on card-footer "View" at bounding box center [313, 73] width 44 height 5
click at [331, 74] on link "View" at bounding box center [331, 73] width 8 height 5
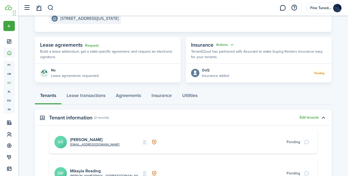
scroll to position [59, 0]
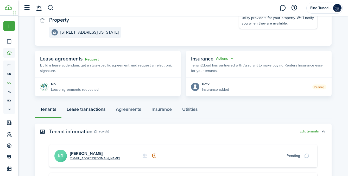
click at [103, 109] on link "Lease transactions" at bounding box center [85, 111] width 49 height 16
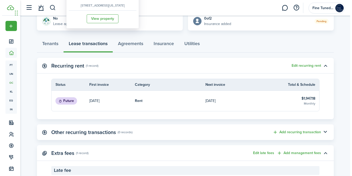
scroll to position [154, 0]
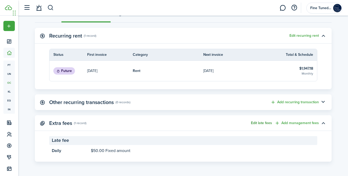
click at [268, 123] on button "Edit late fees" at bounding box center [261, 123] width 21 height 4
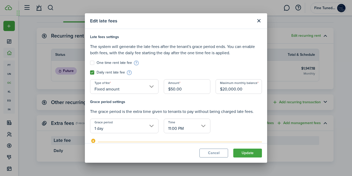
click at [93, 63] on label "One time rent late fee" at bounding box center [111, 63] width 42 height 4
click at [90, 63] on input "One time rent late fee" at bounding box center [90, 63] width 0 height 0
checkbox input "true"
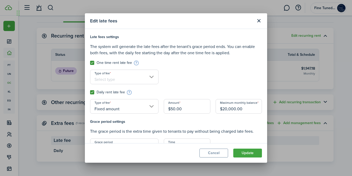
click at [135, 78] on input "Type of fee" at bounding box center [124, 77] width 69 height 15
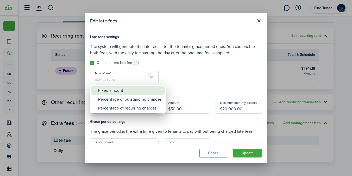
click at [128, 89] on div "Fixed amount" at bounding box center [130, 90] width 64 height 9
type input "Fixed amount"
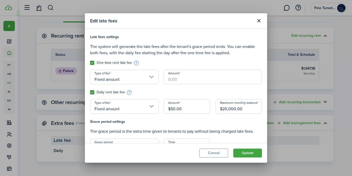
click at [180, 82] on input "Amount" at bounding box center [213, 77] width 98 height 15
type input "$30.00"
click at [173, 109] on input "$50.00" at bounding box center [187, 106] width 46 height 15
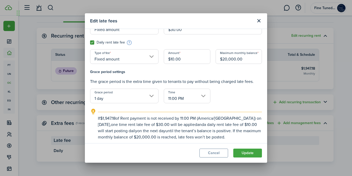
scroll to position [52, 0]
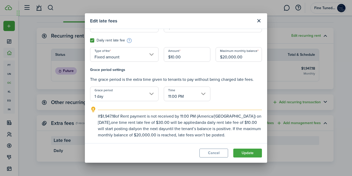
click at [148, 92] on input "1 day" at bounding box center [124, 93] width 69 height 15
type input "$10.00"
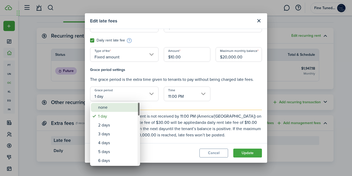
click at [124, 106] on div "none" at bounding box center [117, 107] width 38 height 9
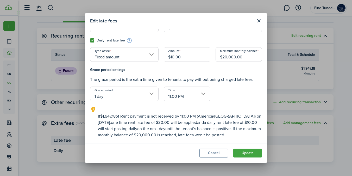
type input "none"
click at [183, 102] on div "Time 11:00 PM" at bounding box center [187, 96] width 52 height 20
click at [188, 91] on input "11:00 PM" at bounding box center [187, 93] width 46 height 15
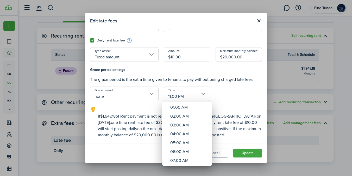
click at [182, 57] on div at bounding box center [176, 87] width 436 height 259
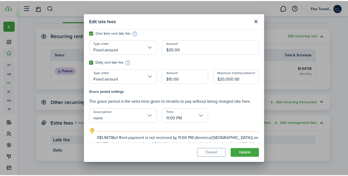
scroll to position [20, 0]
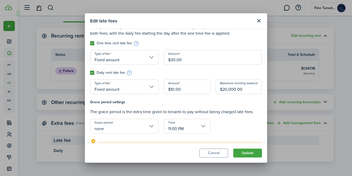
drag, startPoint x: 174, startPoint y: 60, endPoint x: 169, endPoint y: 61, distance: 4.7
click at [169, 61] on input "$30.00" at bounding box center [213, 57] width 98 height 15
click at [148, 127] on input "none" at bounding box center [124, 126] width 69 height 15
type input "$50.00"
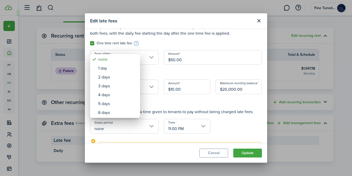
click at [227, 125] on div at bounding box center [176, 87] width 436 height 259
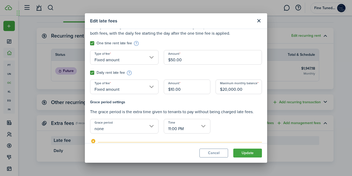
click at [190, 126] on input "11:00 PM" at bounding box center [187, 126] width 46 height 15
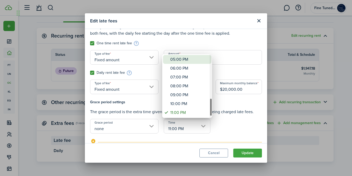
click at [182, 60] on div "05:00 PM" at bounding box center [189, 59] width 38 height 9
type input "05:00 PM"
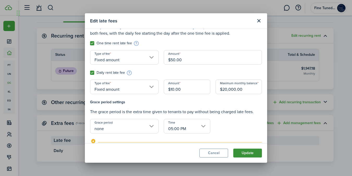
click at [247, 151] on button "Update" at bounding box center [247, 152] width 29 height 9
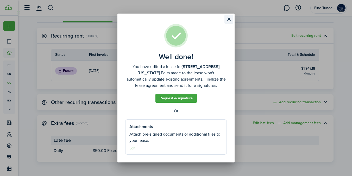
click at [230, 20] on button "Close modal" at bounding box center [229, 19] width 9 height 9
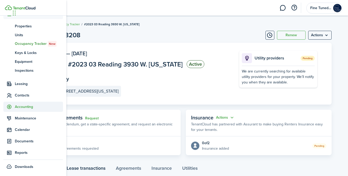
scroll to position [0, 0]
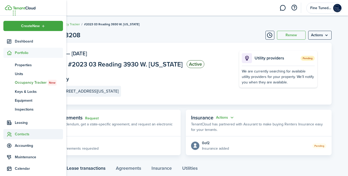
click at [24, 134] on span "Contacts" at bounding box center [39, 133] width 48 height 5
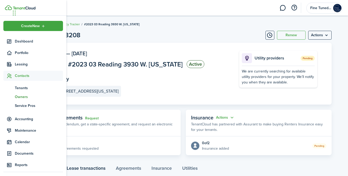
click at [30, 98] on span "Owners" at bounding box center [39, 96] width 48 height 5
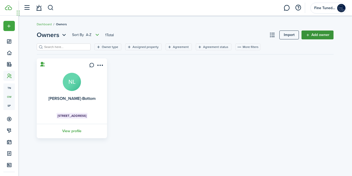
click at [315, 36] on link "Add owner" at bounding box center [318, 34] width 32 height 9
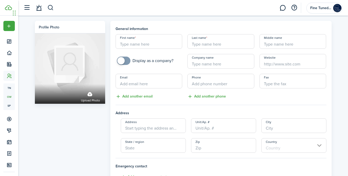
click at [149, 46] on input "First name" at bounding box center [149, 41] width 67 height 15
type input "Iris"
type input "[PERSON_NAME]"
click at [158, 86] on input "Email" at bounding box center [149, 81] width 67 height 15
paste input "[EMAIL_ADDRESS][DOMAIN_NAME]"
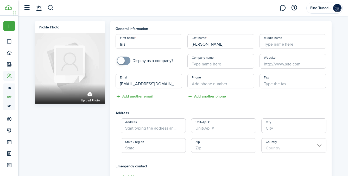
type input "[EMAIL_ADDRESS][DOMAIN_NAME]"
click at [229, 83] on input "+1" at bounding box center [221, 81] width 67 height 15
paste input "[PHONE_NUMBER]"
type input "[PHONE_NUMBER]"
click at [158, 131] on input "Address" at bounding box center [153, 125] width 65 height 15
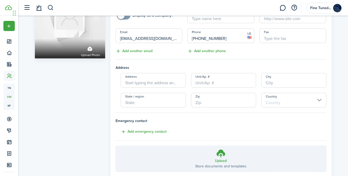
scroll to position [46, 0]
paste input "[STREET_ADDRESS]"
click at [153, 91] on span "[STREET_ADDRESS]" at bounding box center [145, 91] width 33 height 5
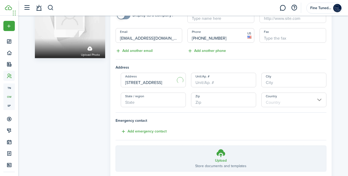
type input "[STREET_ADDRESS]"
type input "[PERSON_NAME]"
type input "AZ"
type input "85297"
type input "[GEOGRAPHIC_DATA]"
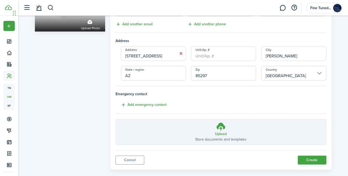
scroll to position [80, 0]
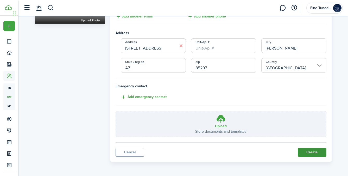
click at [310, 151] on button "Create" at bounding box center [312, 152] width 29 height 9
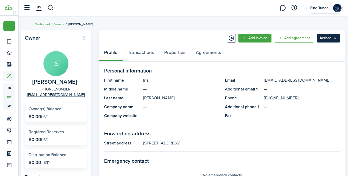
click at [330, 37] on menu-btn "Actions" at bounding box center [328, 38] width 23 height 9
click at [242, 48] on div "Profile Transactions Properties Agreements" at bounding box center [222, 54] width 247 height 16
click at [231, 40] on button "Timeline" at bounding box center [231, 38] width 9 height 9
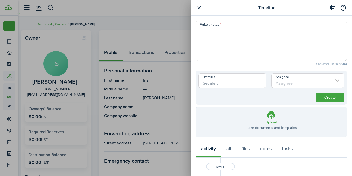
click at [265, 28] on textarea "Write a note..." at bounding box center [271, 42] width 151 height 31
paste textarea "3930 W [US_STATE] Ln: Lin Family II LLC, tax ID: [US_EMPLOYER_IDENTIFICATION_NU…"
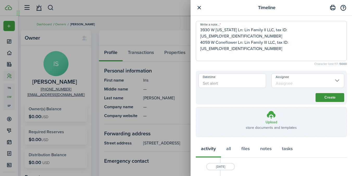
type textarea "3930 W [US_STATE] Ln: Lin Family II LLC, tax ID: [US_EMPLOYER_IDENTIFICATION_NU…"
click at [319, 98] on button "Create" at bounding box center [330, 97] width 29 height 9
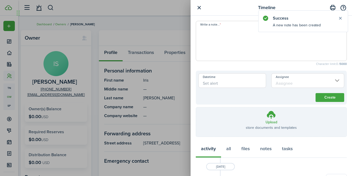
click at [166, 32] on div "Timeline Write a note... Character limit: 0 / 5000 Datetime Assignee Create Upl…" at bounding box center [176, 88] width 352 height 176
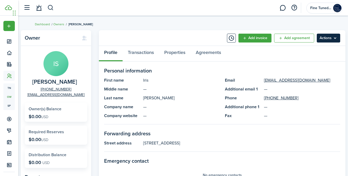
click at [326, 40] on menu-btn "Actions" at bounding box center [328, 38] width 23 height 9
click at [276, 56] on div "Profile Transactions Properties Agreements" at bounding box center [222, 54] width 247 height 16
click at [177, 55] on link "Properties" at bounding box center [175, 54] width 32 height 16
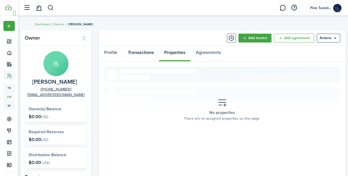
click at [145, 50] on link "Transactions" at bounding box center [141, 54] width 36 height 16
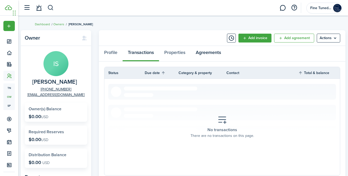
click at [209, 54] on link "Agreements" at bounding box center [209, 54] width 36 height 16
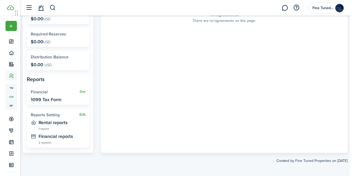
scroll to position [100, 0]
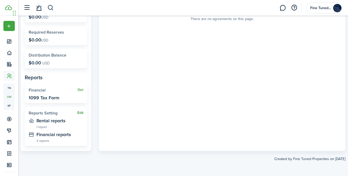
click at [79, 113] on button "Edit" at bounding box center [80, 113] width 6 height 4
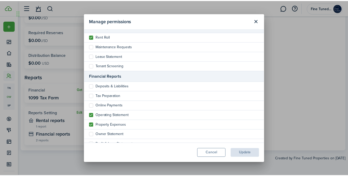
scroll to position [76, 0]
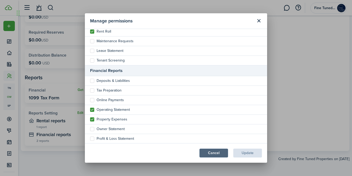
click at [218, 154] on button "Cancel" at bounding box center [214, 152] width 29 height 9
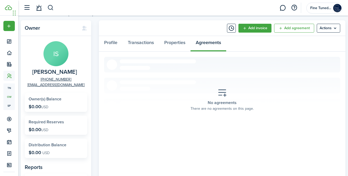
scroll to position [0, 0]
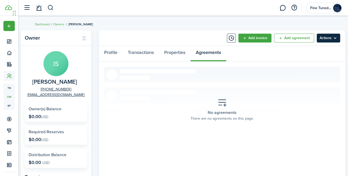
click at [323, 41] on menu-btn "Actions" at bounding box center [328, 38] width 23 height 9
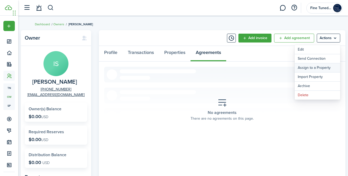
click at [316, 67] on link "Assign to a Property" at bounding box center [318, 67] width 46 height 9
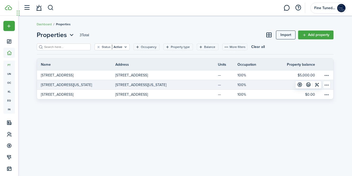
click at [92, 85] on p "[STREET_ADDRESS][US_STATE]" at bounding box center [66, 84] width 51 height 5
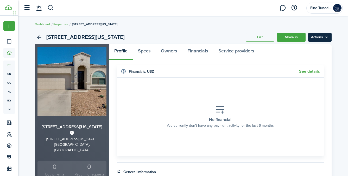
click at [314, 38] on menu-btn "Actions" at bounding box center [319, 37] width 23 height 9
click at [171, 48] on link "Owners" at bounding box center [169, 52] width 27 height 16
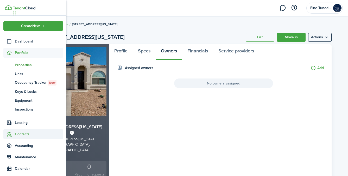
click at [32, 135] on span "Contacts" at bounding box center [39, 133] width 48 height 5
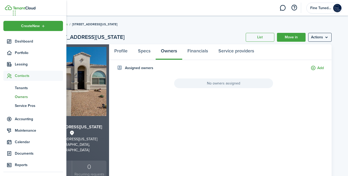
click at [32, 95] on span "Owners" at bounding box center [39, 96] width 48 height 5
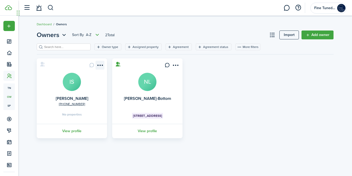
click at [101, 64] on menu-btn-icon "Open menu" at bounding box center [100, 65] width 9 height 9
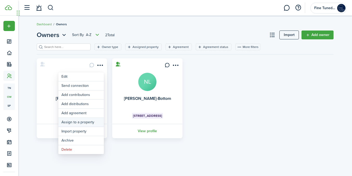
click at [82, 123] on link "Assign to a property" at bounding box center [81, 122] width 46 height 9
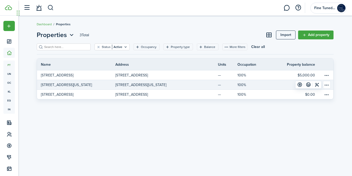
click at [327, 84] on table-menu-btn-icon "Open menu" at bounding box center [327, 85] width 8 height 8
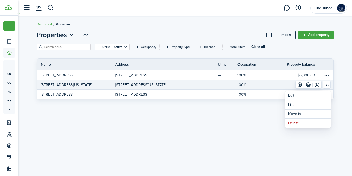
click at [327, 84] on table-menu-btn-icon "Open menu" at bounding box center [327, 85] width 8 height 8
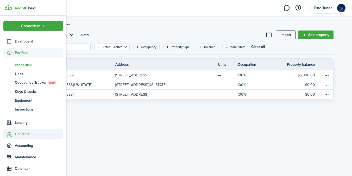
click at [12, 133] on sidebar-link-icon at bounding box center [8, 133] width 11 height 5
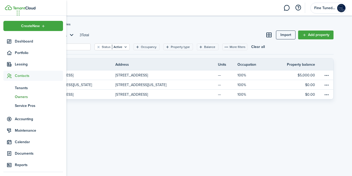
click at [25, 98] on span "Owners" at bounding box center [39, 96] width 48 height 5
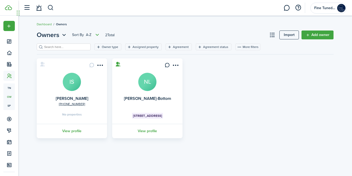
click at [77, 87] on avatar-text "IS" at bounding box center [72, 82] width 18 height 18
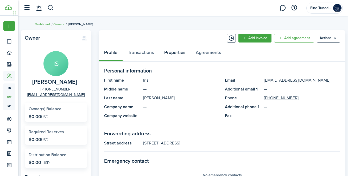
click at [172, 52] on link "Properties" at bounding box center [175, 54] width 32 height 16
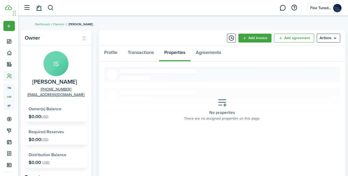
click at [225, 106] on icon at bounding box center [222, 102] width 9 height 9
click at [324, 38] on menu-btn "Actions" at bounding box center [328, 38] width 23 height 9
click at [229, 91] on section "No properties There are no assigned properties on this page." at bounding box center [222, 110] width 236 height 86
click at [319, 45] on panel-main-header "Add invoice Add agreement Actions" at bounding box center [222, 38] width 247 height 16
click at [325, 41] on menu-btn "Actions" at bounding box center [328, 38] width 23 height 9
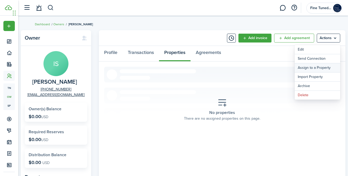
click at [323, 68] on link "Assign to a Property" at bounding box center [318, 67] width 46 height 9
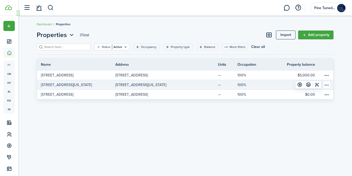
click at [148, 86] on p "[STREET_ADDRESS][US_STATE]" at bounding box center [140, 84] width 51 height 5
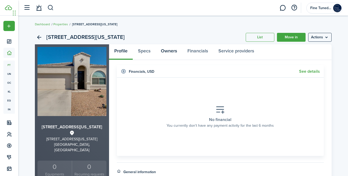
click at [176, 52] on link "Owners" at bounding box center [169, 52] width 27 height 16
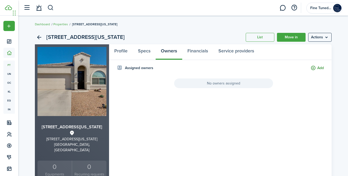
click at [318, 69] on button "Add" at bounding box center [317, 68] width 13 height 6
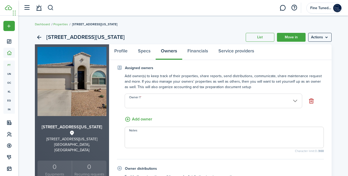
click at [209, 105] on input "Owner 1" at bounding box center [214, 101] width 178 height 15
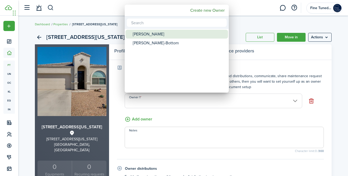
click at [148, 36] on div "[PERSON_NAME]" at bounding box center [179, 34] width 92 height 9
type input "[PERSON_NAME]"
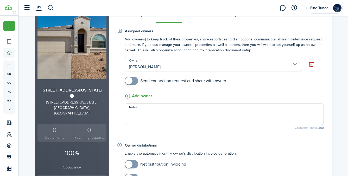
scroll to position [39, 0]
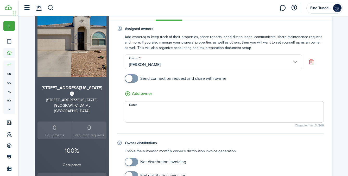
click at [149, 108] on textarea "Notes" at bounding box center [224, 113] width 199 height 13
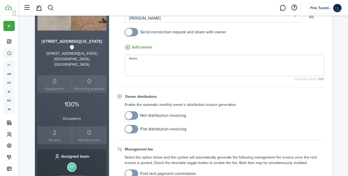
scroll to position [86, 0]
checkbox input "true"
click at [133, 117] on span at bounding box center [131, 115] width 5 height 8
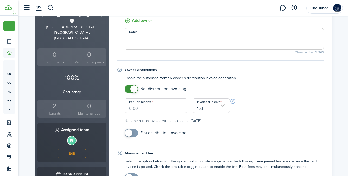
scroll to position [120, 0]
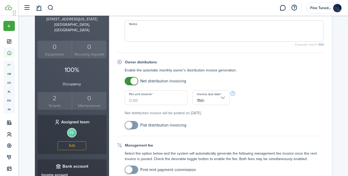
click at [225, 99] on input "15th" at bounding box center [211, 97] width 37 height 15
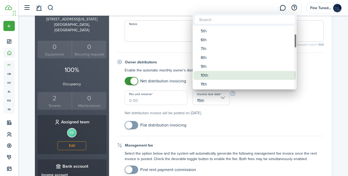
click at [211, 73] on div "10th" at bounding box center [247, 75] width 92 height 9
type input "10th"
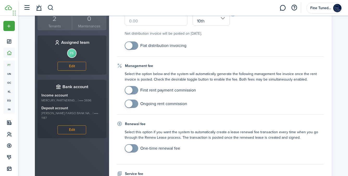
scroll to position [200, 0]
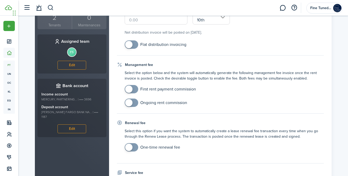
checkbox input "true"
click at [132, 103] on span at bounding box center [128, 102] width 7 height 7
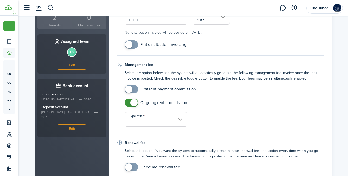
click at [162, 115] on input "Type of fee" at bounding box center [156, 119] width 63 height 15
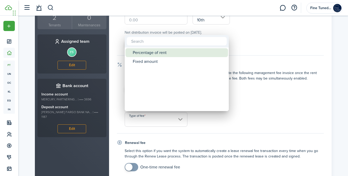
click at [158, 55] on div "Percentage of rent" at bounding box center [179, 52] width 92 height 9
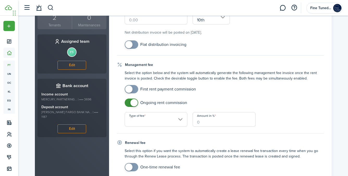
type input "Percentage of rent"
click at [225, 123] on input "Amount in %" at bounding box center [224, 119] width 63 height 15
type input "8"
click at [280, 126] on div "Ongoing rent commission Type of fee Percentage of rent Amount in % 8" at bounding box center [224, 112] width 204 height 28
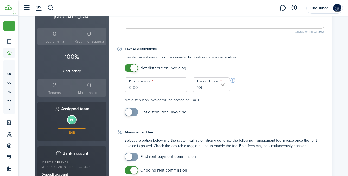
scroll to position [132, 0]
click at [226, 83] on input "10th" at bounding box center [211, 85] width 37 height 15
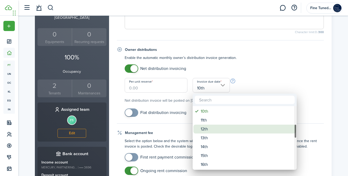
click at [220, 128] on div "12th" at bounding box center [247, 129] width 92 height 9
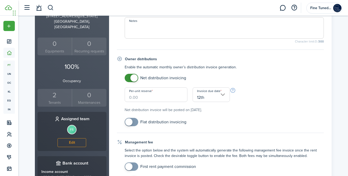
scroll to position [121, 0]
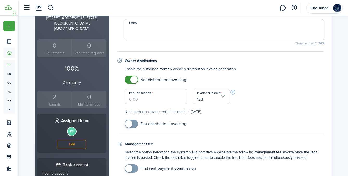
click at [205, 96] on input "12th" at bounding box center [211, 96] width 37 height 15
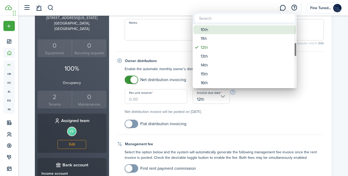
click at [211, 27] on div "10th" at bounding box center [247, 29] width 92 height 9
type input "10th"
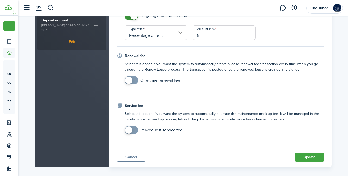
scroll to position [292, 0]
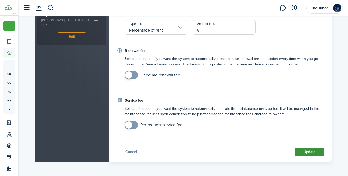
click at [309, 151] on button "Update" at bounding box center [309, 151] width 29 height 9
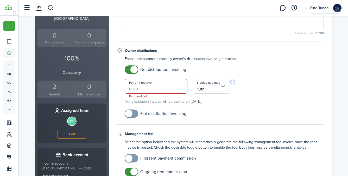
scroll to position [129, 0]
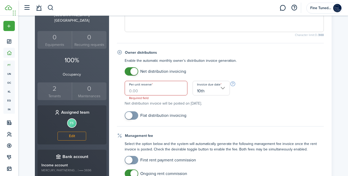
click at [163, 91] on input "Per-unit reserve" at bounding box center [156, 88] width 63 height 15
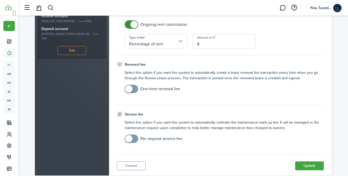
scroll to position [292, 0]
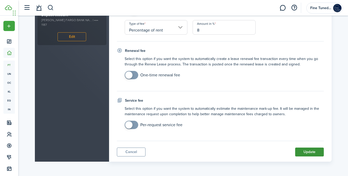
type input "$0.00"
click at [312, 150] on button "Update" at bounding box center [309, 151] width 29 height 9
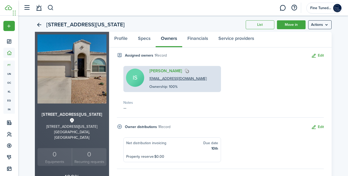
scroll to position [0, 0]
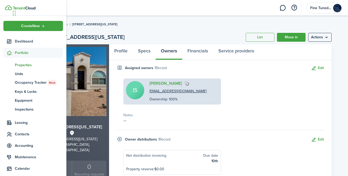
click at [27, 64] on span "Properties" at bounding box center [39, 64] width 48 height 5
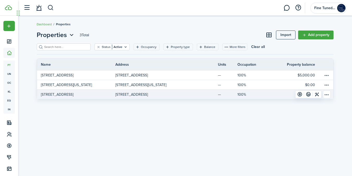
click at [148, 96] on p "[STREET_ADDRESS]" at bounding box center [131, 94] width 33 height 5
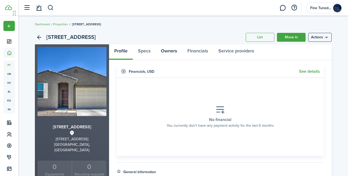
click at [170, 48] on link "Owners" at bounding box center [169, 52] width 27 height 16
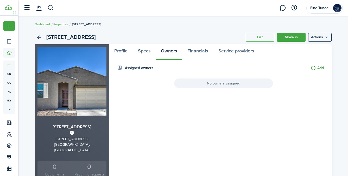
click at [316, 68] on button "Add" at bounding box center [317, 68] width 13 height 6
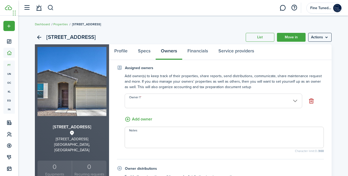
click at [237, 99] on input "Owner 1" at bounding box center [214, 101] width 178 height 15
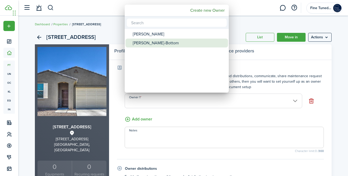
click at [166, 37] on div "[PERSON_NAME]" at bounding box center [179, 34] width 92 height 9
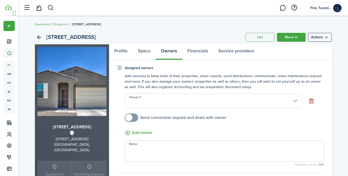
type input "[PERSON_NAME]"
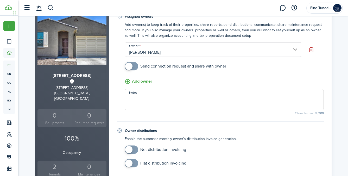
scroll to position [56, 0]
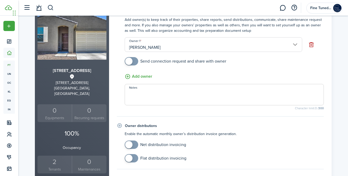
checkbox input "true"
click at [134, 61] on span at bounding box center [131, 61] width 5 height 8
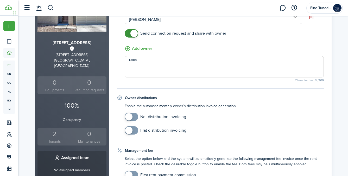
scroll to position [85, 0]
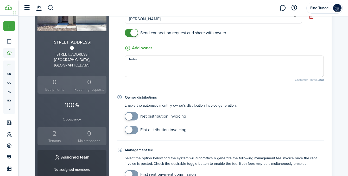
click at [138, 118] on input "checkbox" at bounding box center [155, 116] width 61 height 8
checkbox input "true"
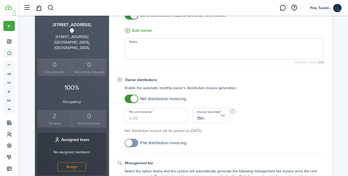
scroll to position [112, 0]
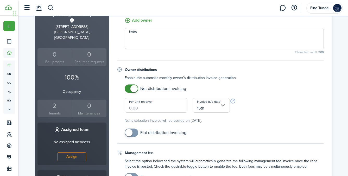
click at [159, 111] on input "Per-unit reserve" at bounding box center [156, 105] width 63 height 15
click at [202, 111] on input "15th" at bounding box center [211, 105] width 37 height 15
type input "$0.00"
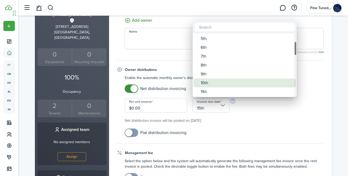
click at [210, 85] on div "10th" at bounding box center [247, 82] width 92 height 9
type input "10th"
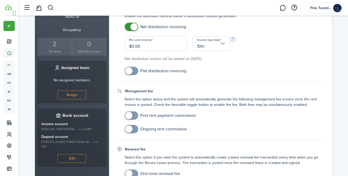
scroll to position [189, 0]
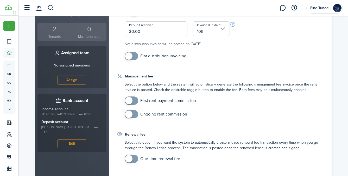
checkbox input "true"
click at [132, 114] on span at bounding box center [128, 113] width 7 height 7
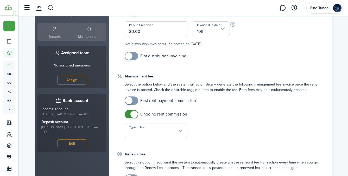
click at [167, 133] on input "Type of fee" at bounding box center [156, 130] width 63 height 15
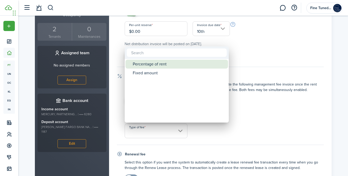
click at [158, 66] on div "Percentage of rent" at bounding box center [179, 64] width 92 height 9
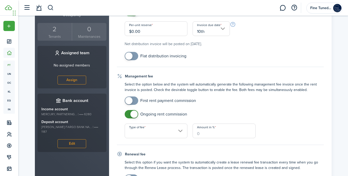
type input "Percentage of rent"
click at [211, 130] on input "Amount in %" at bounding box center [224, 130] width 63 height 15
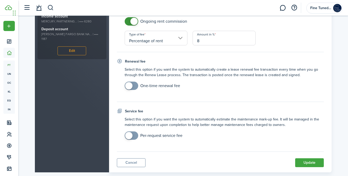
scroll to position [292, 0]
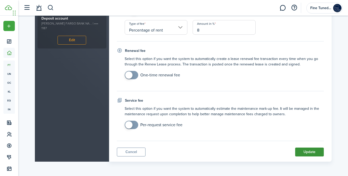
type input "8"
click at [305, 148] on button "Update" at bounding box center [309, 151] width 29 height 9
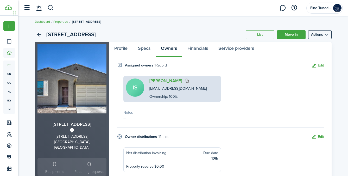
scroll to position [0, 0]
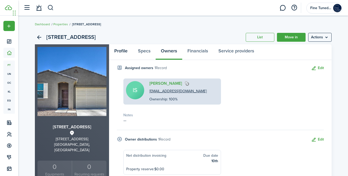
click at [124, 54] on link "Profile" at bounding box center [121, 52] width 24 height 16
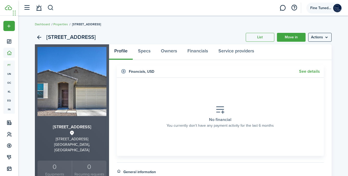
click at [332, 7] on account-user-avatar "Fine Tuned Properties" at bounding box center [325, 8] width 36 height 11
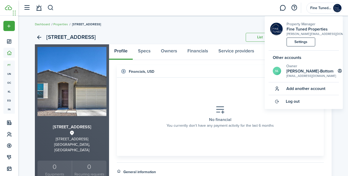
click at [188, 76] on widget-header "Financials , USD See details" at bounding box center [220, 71] width 207 height 13
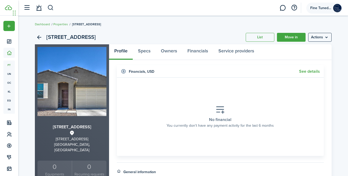
click at [322, 9] on span "Fine Tuned Properties" at bounding box center [320, 8] width 21 height 4
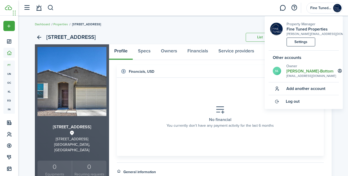
click at [314, 73] on h2 "[PERSON_NAME]-Bottom" at bounding box center [312, 71] width 50 height 5
